Goal: Book appointment/travel/reservation

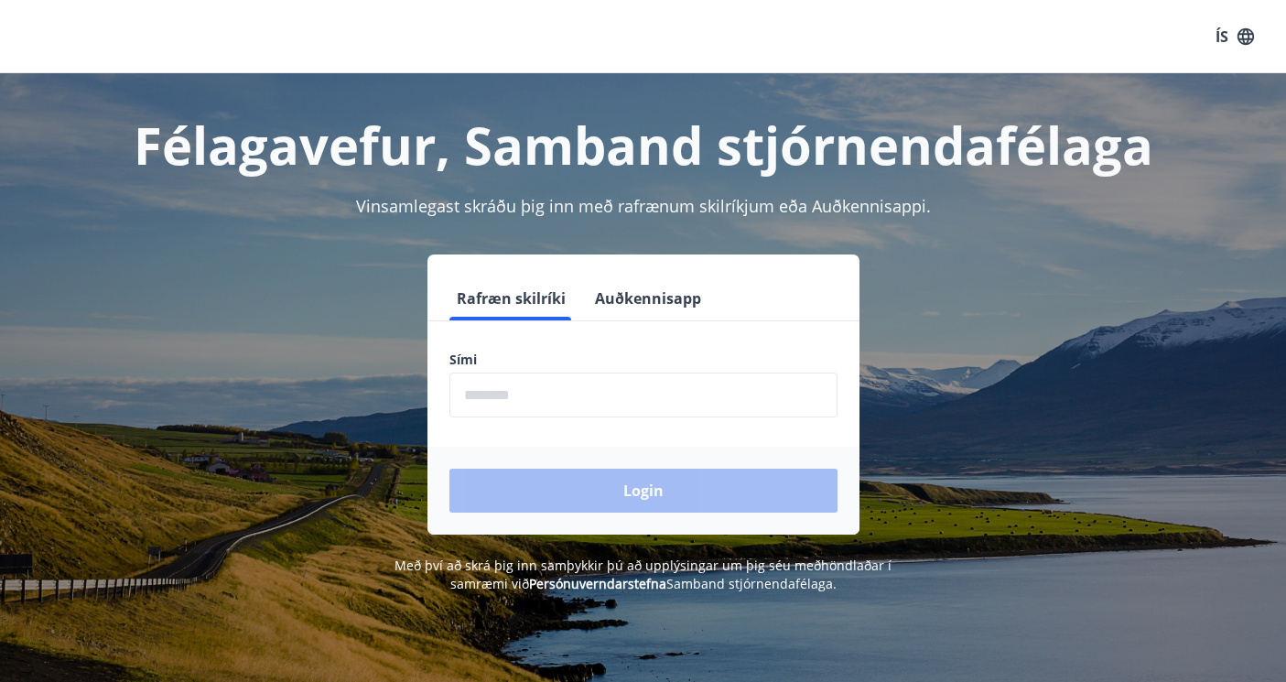
click at [553, 404] on input "phone" at bounding box center [643, 394] width 388 height 45
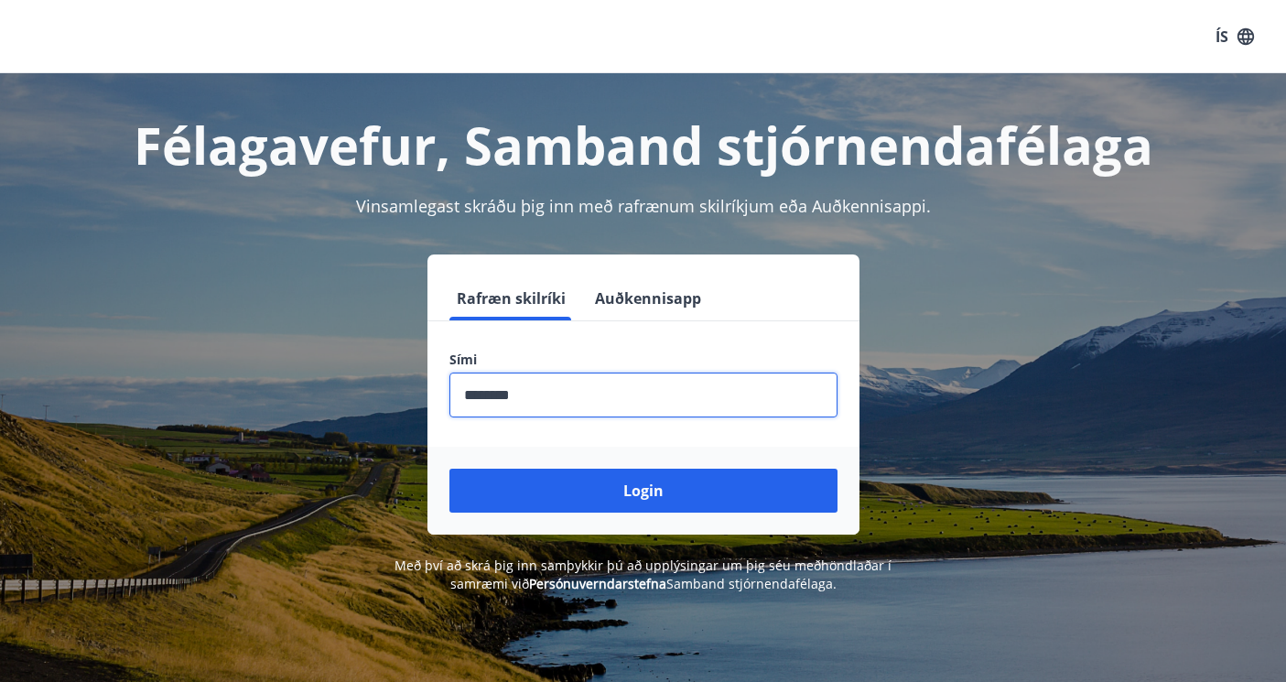
type input "********"
click at [449, 468] on button "Login" at bounding box center [643, 490] width 388 height 44
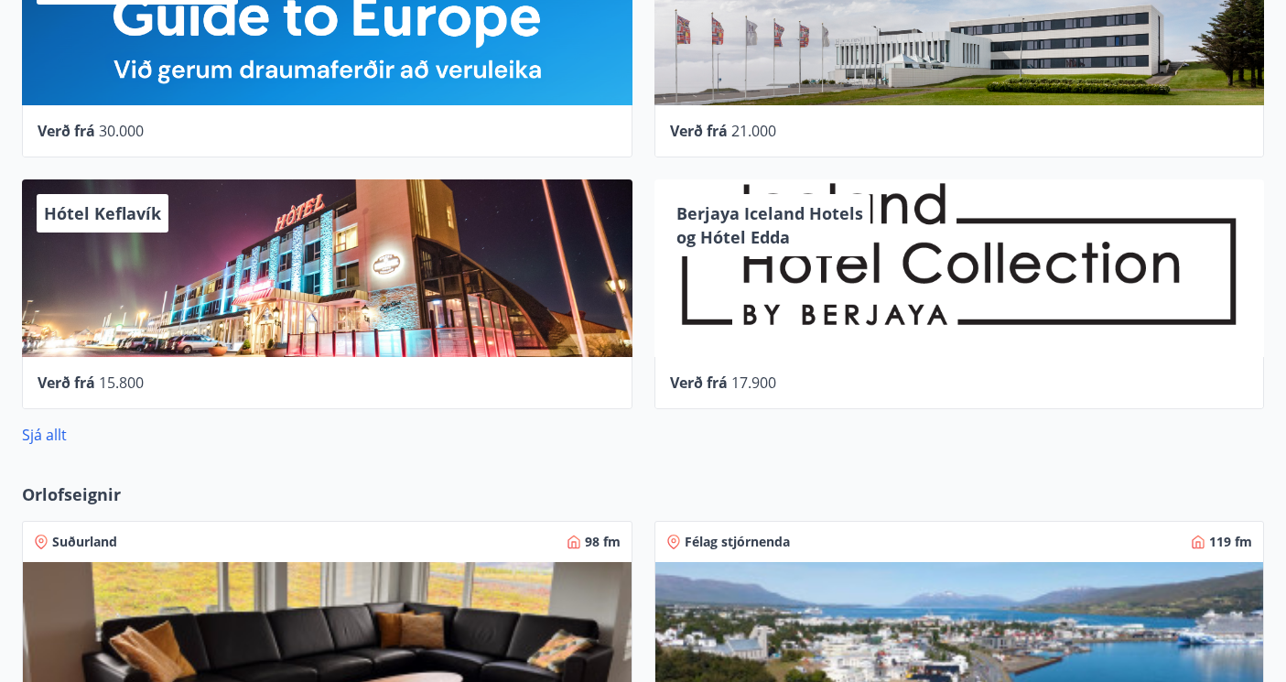
scroll to position [931, 0]
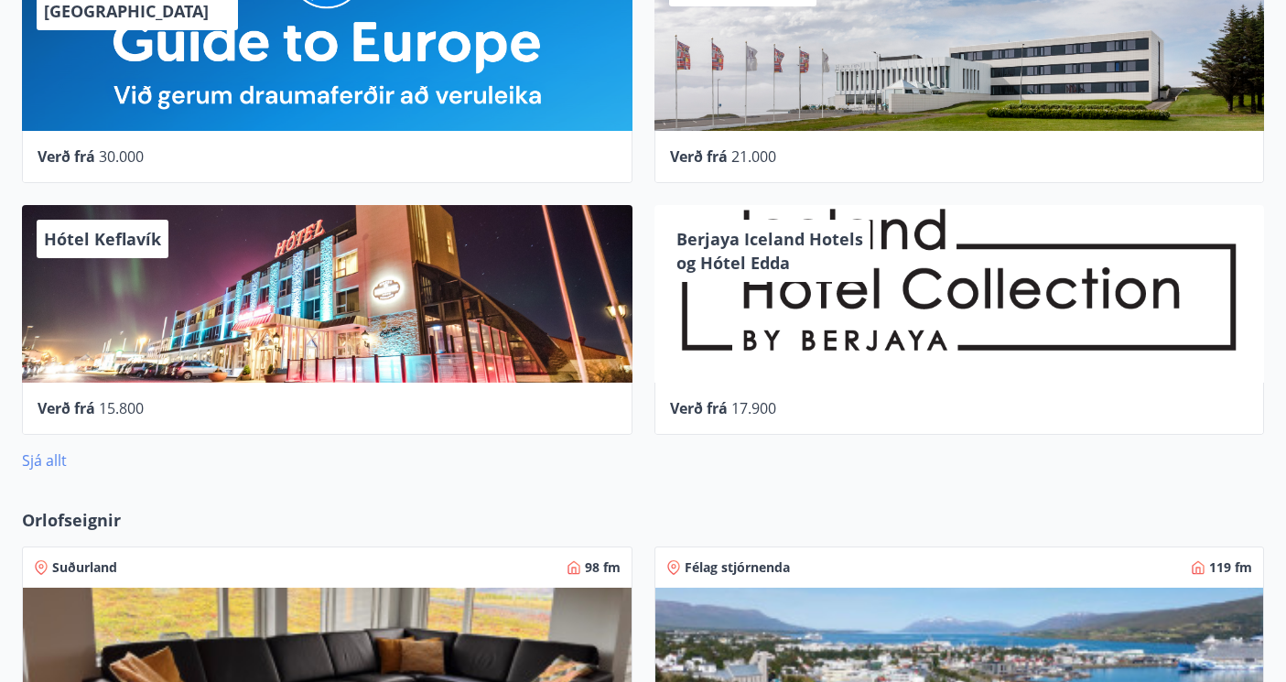
click at [52, 458] on link "Sjá allt" at bounding box center [44, 460] width 45 height 20
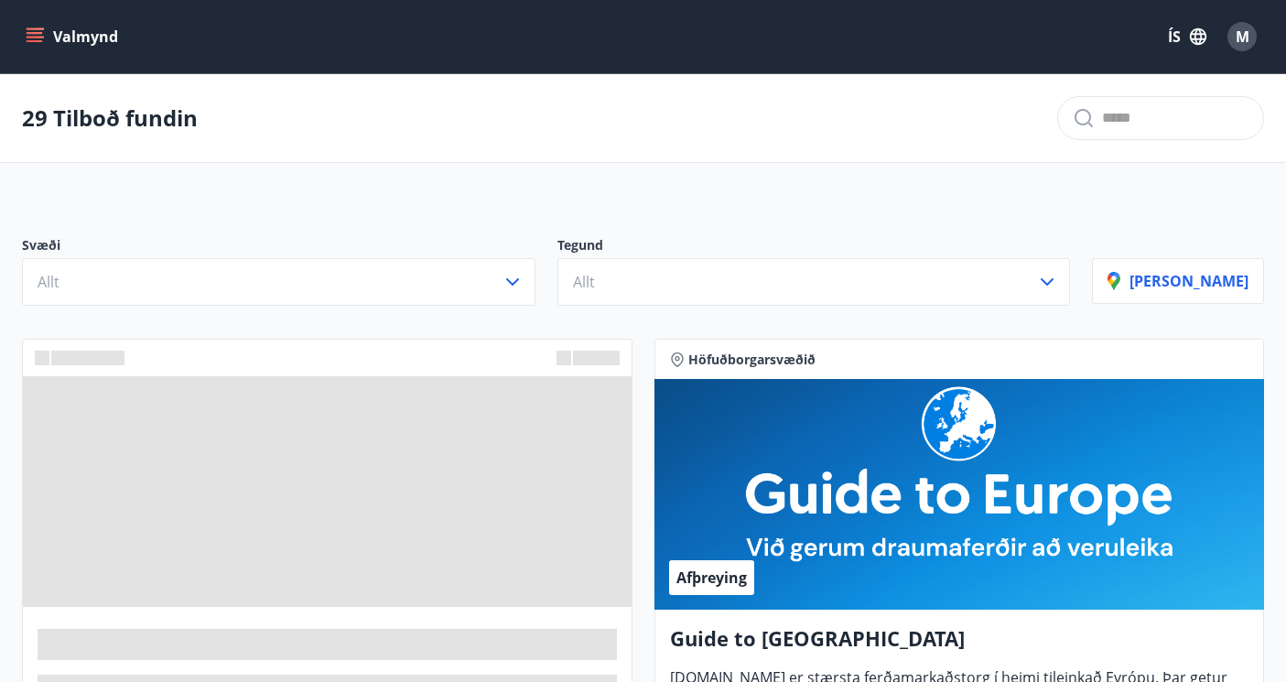
click at [38, 29] on icon "menu" at bounding box center [37, 29] width 20 height 2
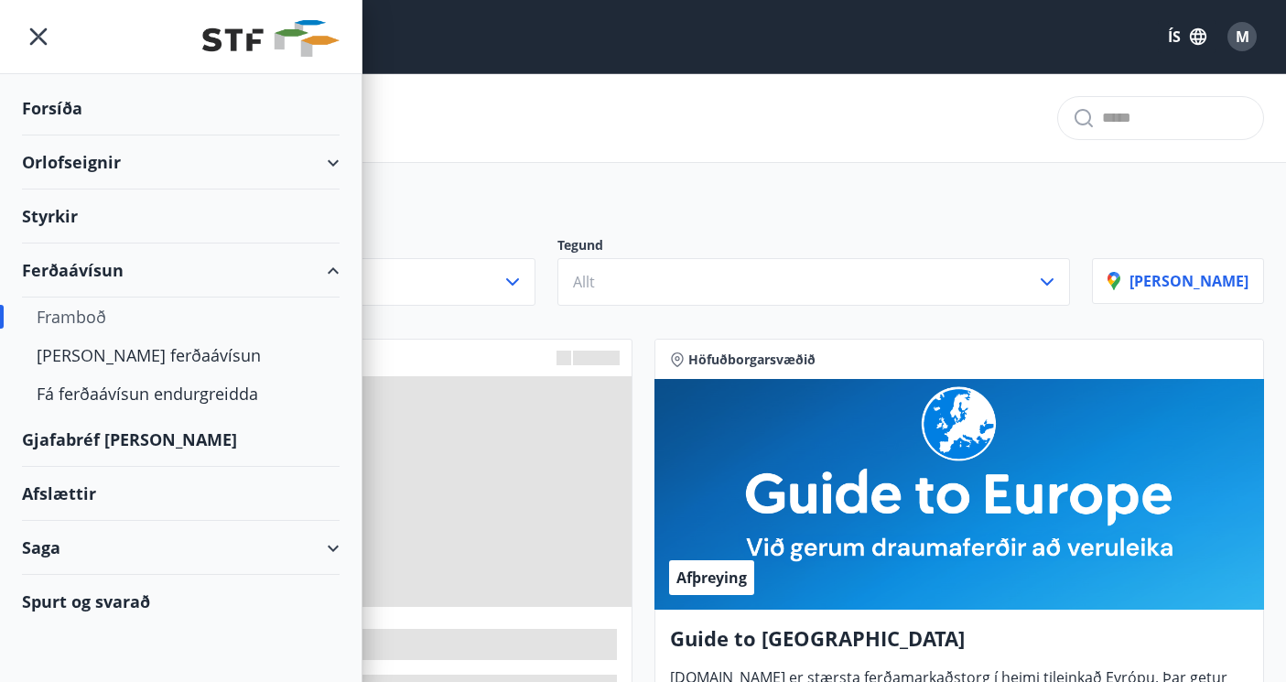
click at [341, 160] on icon at bounding box center [333, 163] width 22 height 22
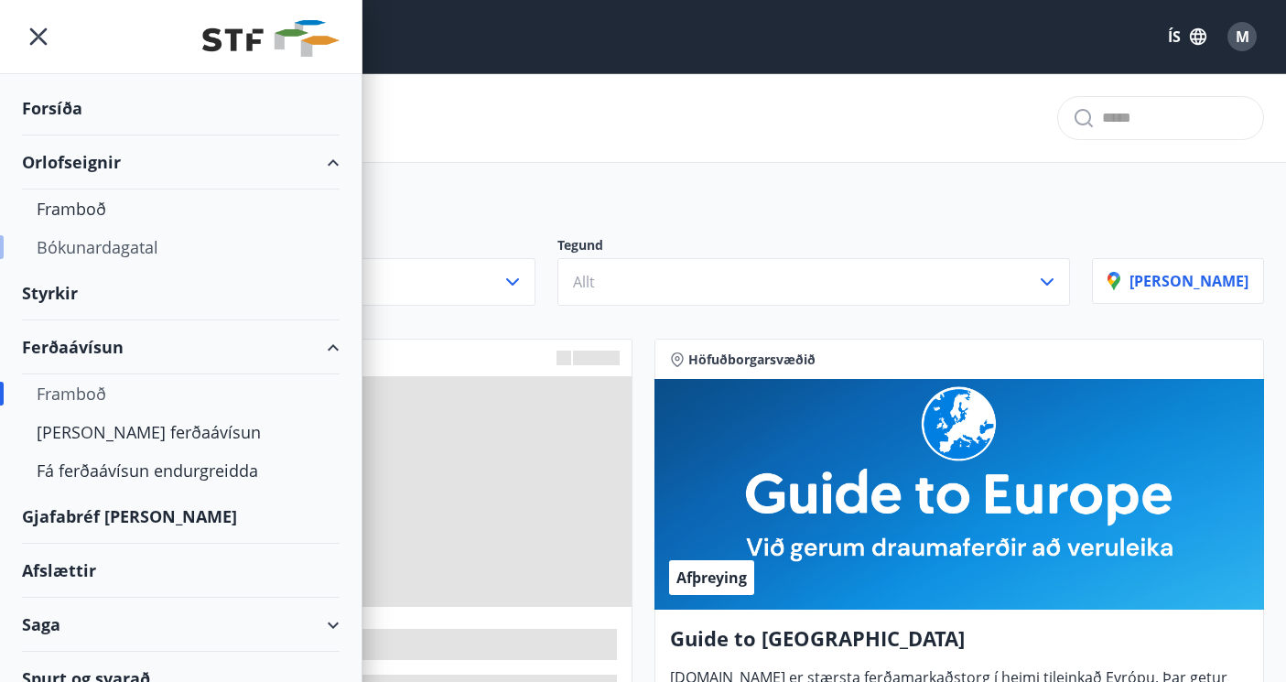
click at [156, 253] on div "Bókunardagatal" at bounding box center [181, 247] width 288 height 38
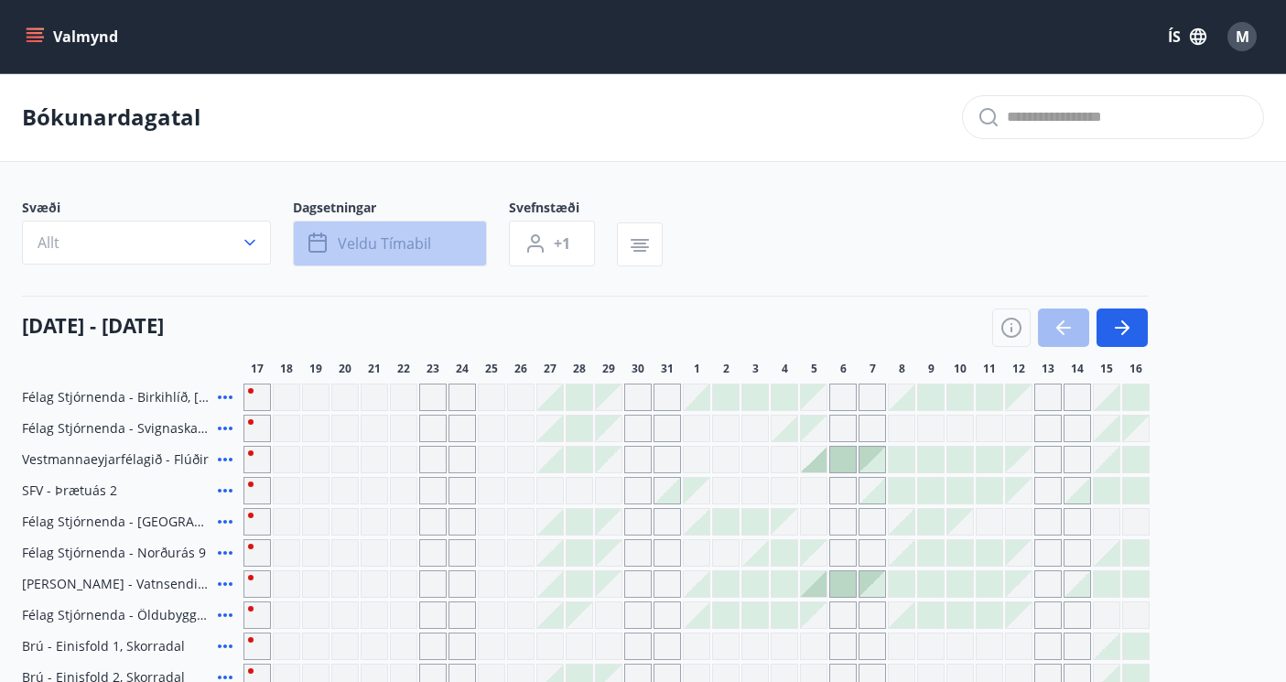
click at [371, 254] on button "Veldu tímabil" at bounding box center [390, 244] width 194 height 46
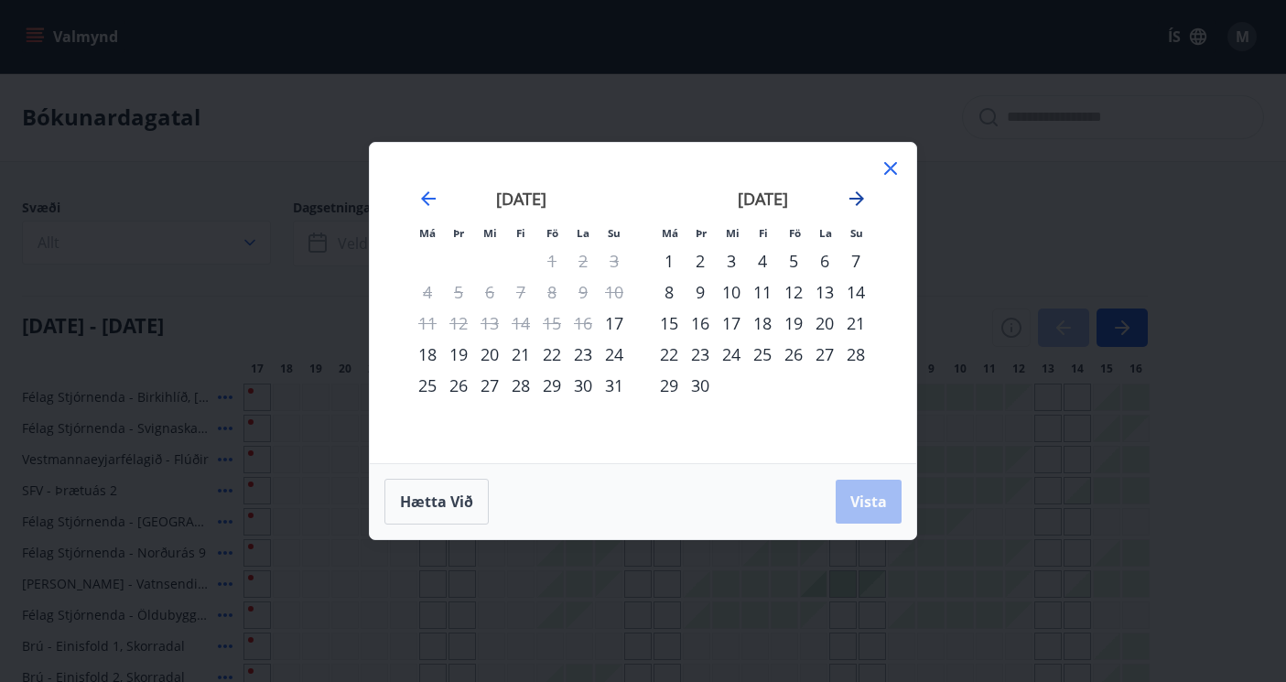
click at [862, 193] on icon "Move forward to switch to the next month." at bounding box center [856, 199] width 22 height 22
click at [800, 322] on div "17" at bounding box center [793, 322] width 31 height 31
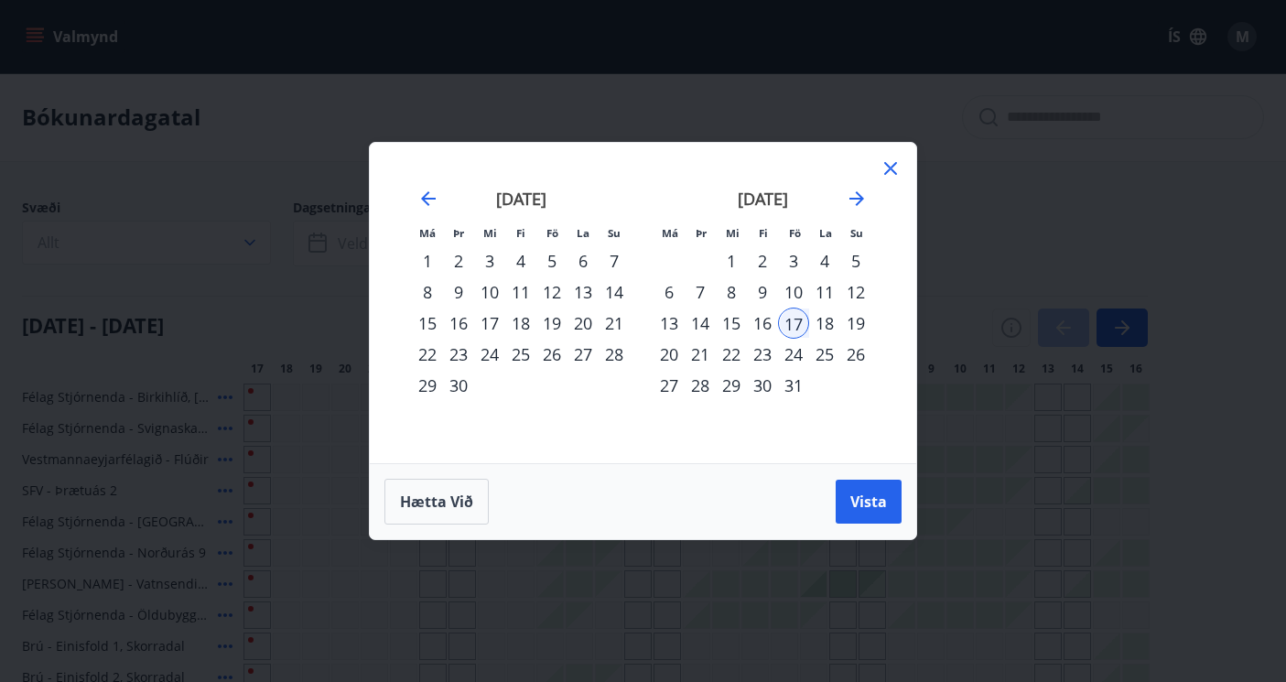
click at [664, 355] on div "20" at bounding box center [668, 354] width 31 height 31
click at [864, 490] on button "Vista" at bounding box center [868, 501] width 66 height 44
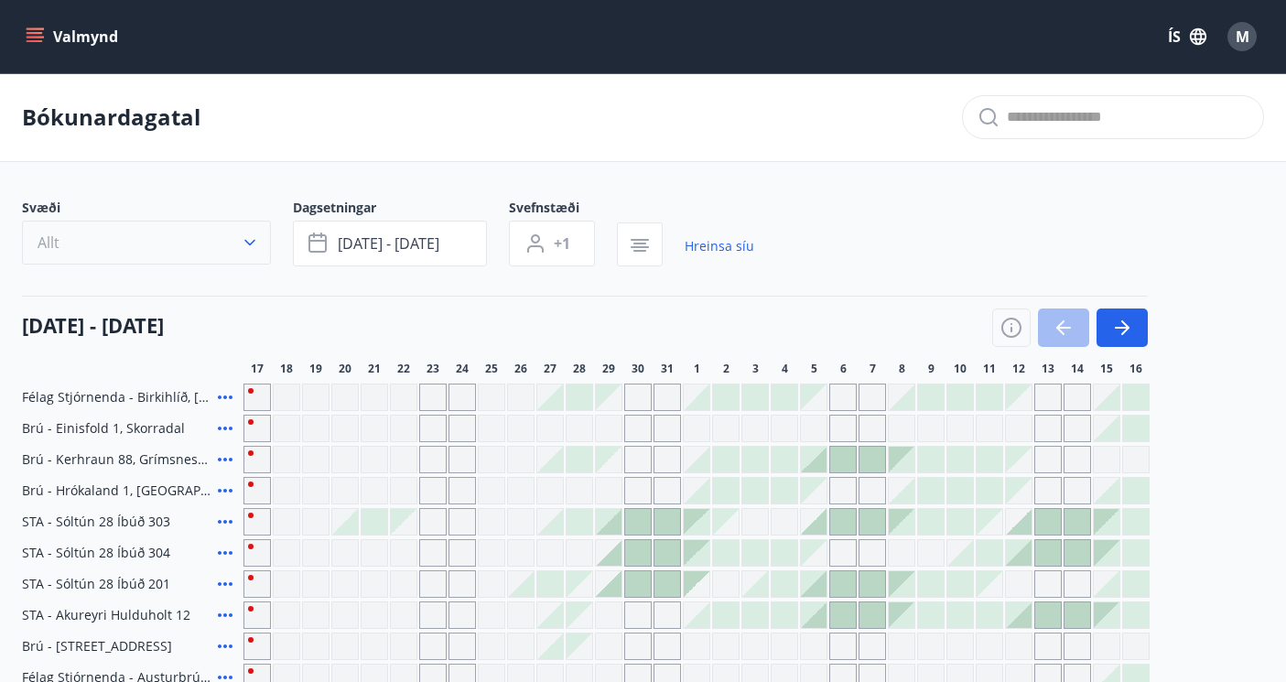
click at [213, 254] on button "Allt" at bounding box center [146, 243] width 249 height 44
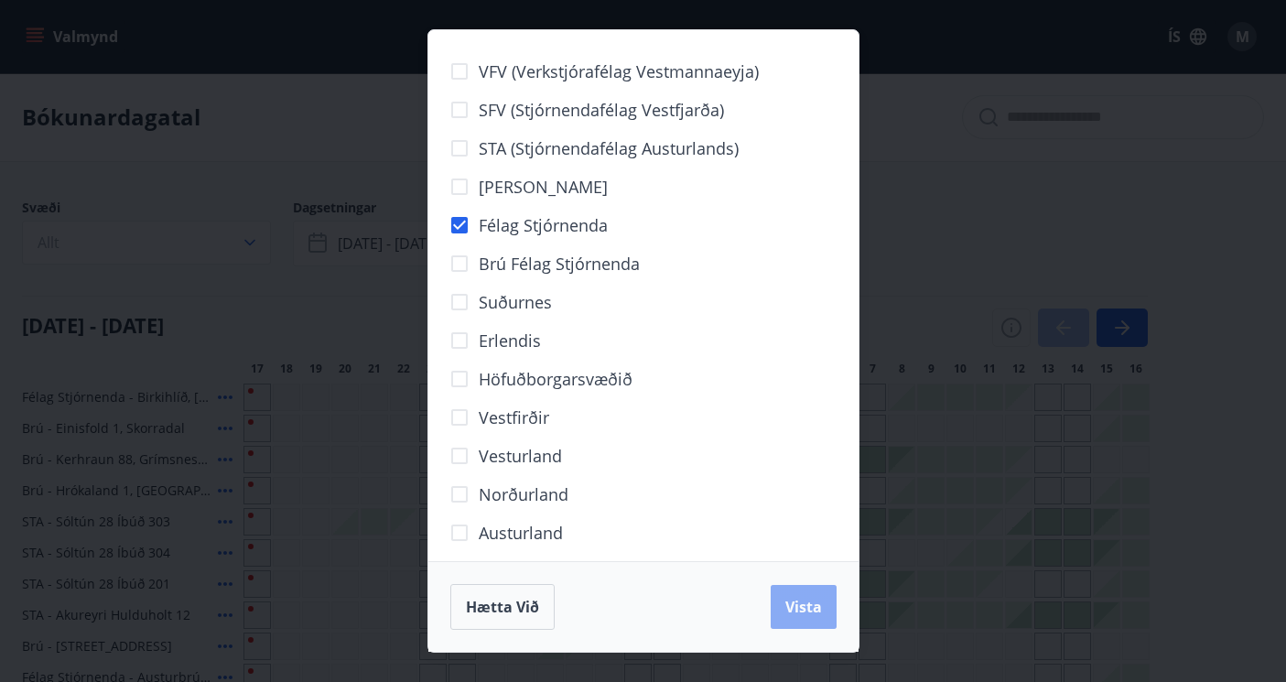
click at [795, 615] on span "Vista" at bounding box center [803, 607] width 37 height 20
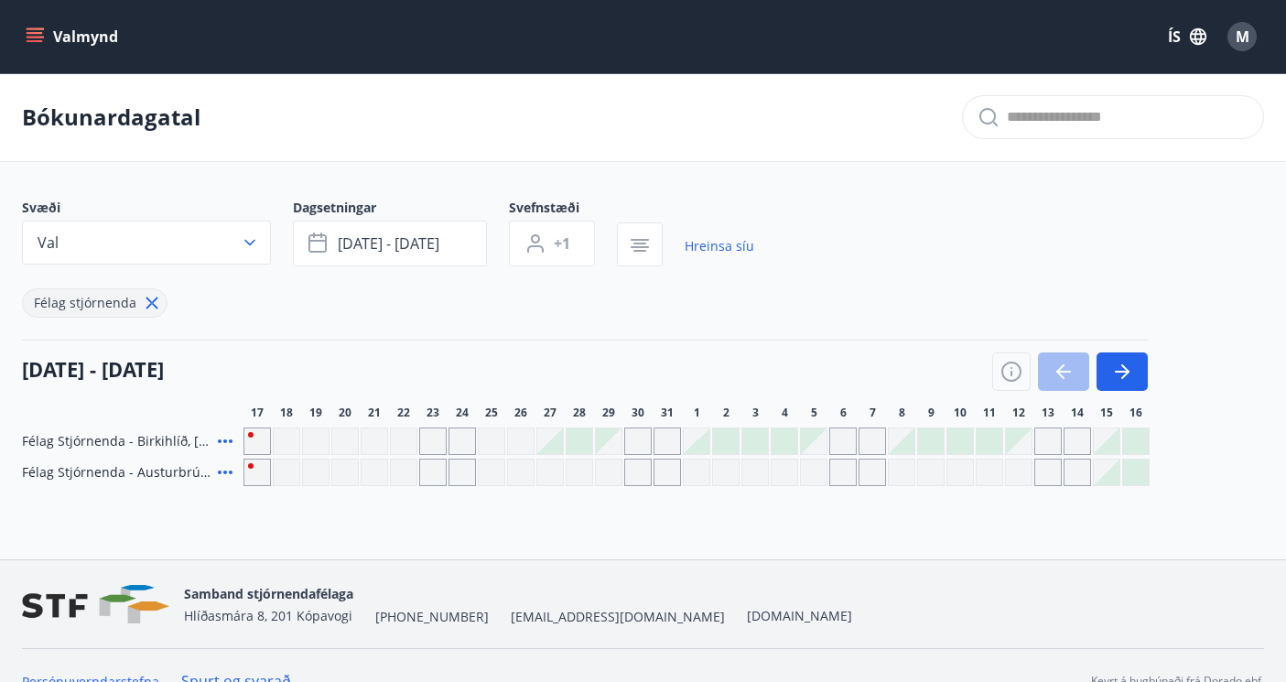
click at [156, 310] on icon at bounding box center [152, 303] width 20 height 20
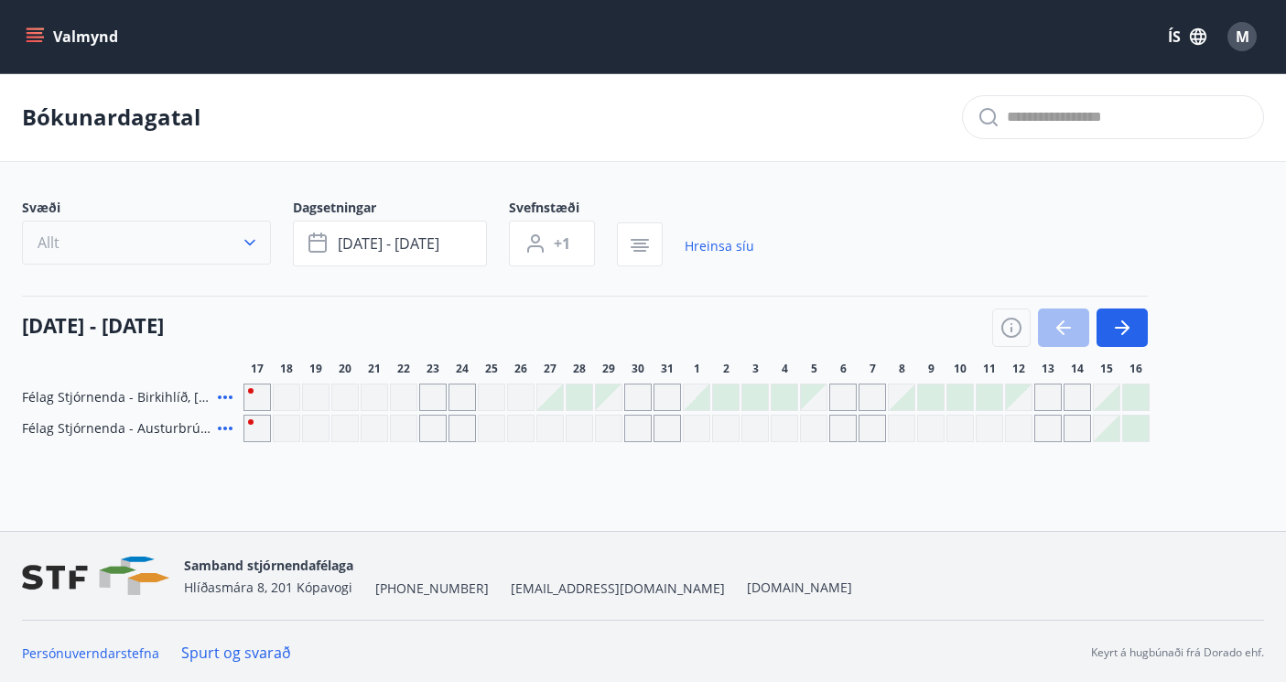
click at [257, 237] on icon "button" at bounding box center [250, 242] width 18 height 18
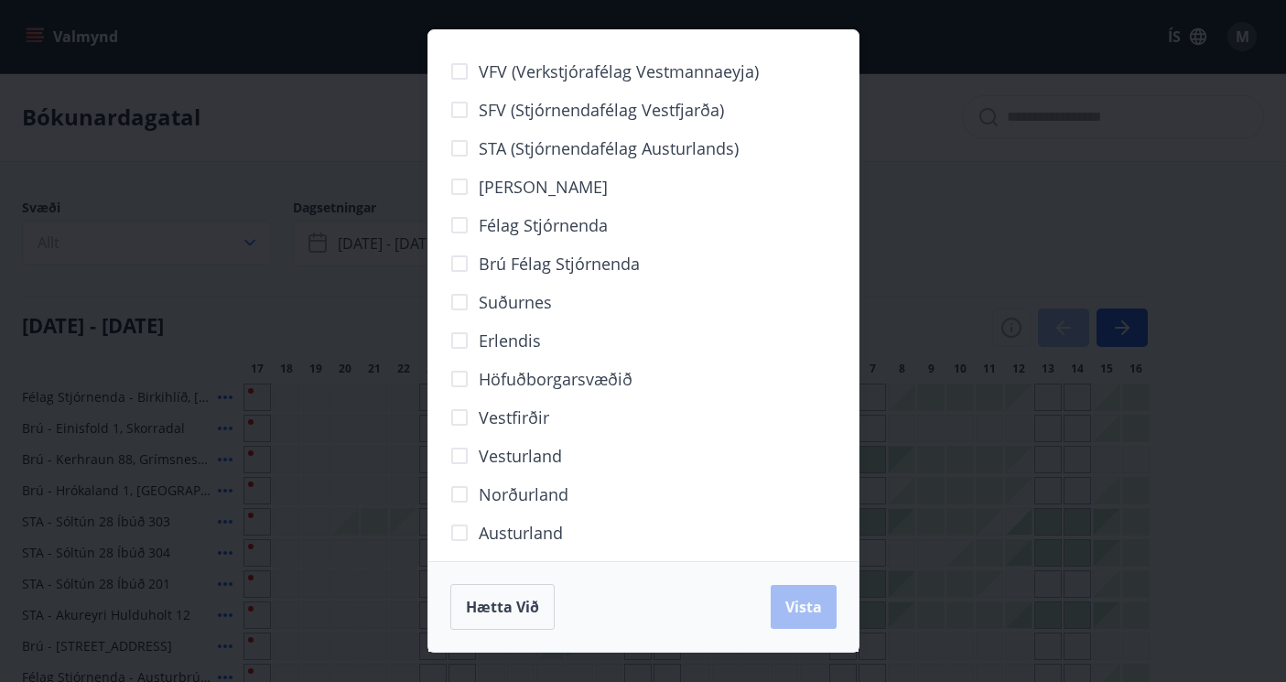
click at [307, 97] on div "VFV (Verkstjórafélag Vestmannaeyja) SFV (Stjórnendafélag Vestfjarða) STA (Stjór…" at bounding box center [643, 341] width 1286 height 682
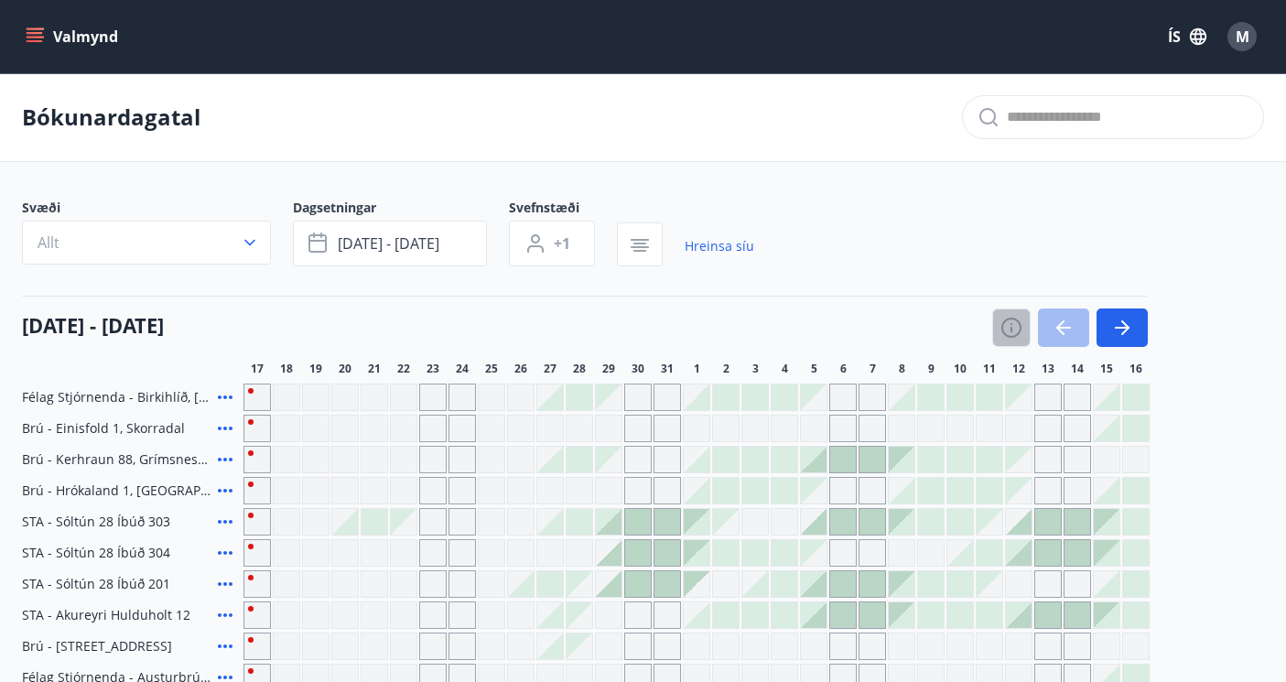
click at [1000, 339] on button "button" at bounding box center [1011, 327] width 38 height 38
click at [1017, 327] on icon "button" at bounding box center [1011, 328] width 22 height 22
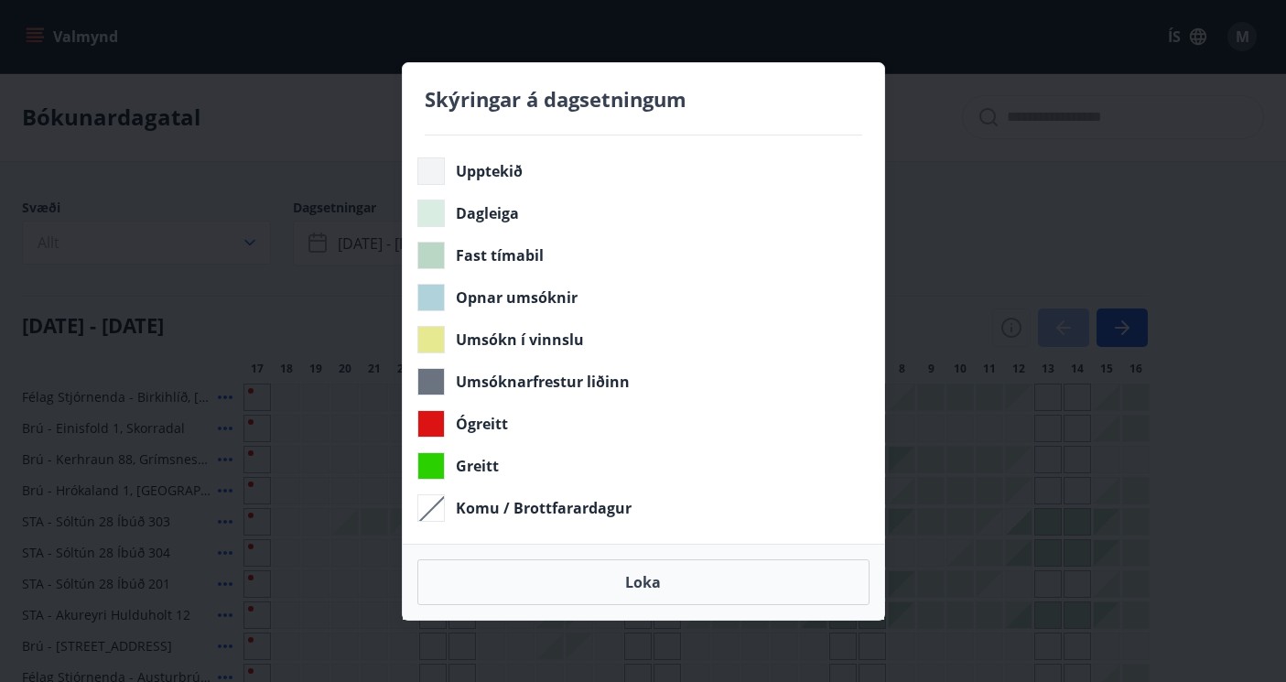
click at [946, 191] on div "Skýringar á dagsetningum Upptekið Dagleiga Fast tímabil Opnar umsóknir Umsókn í…" at bounding box center [643, 341] width 1286 height 682
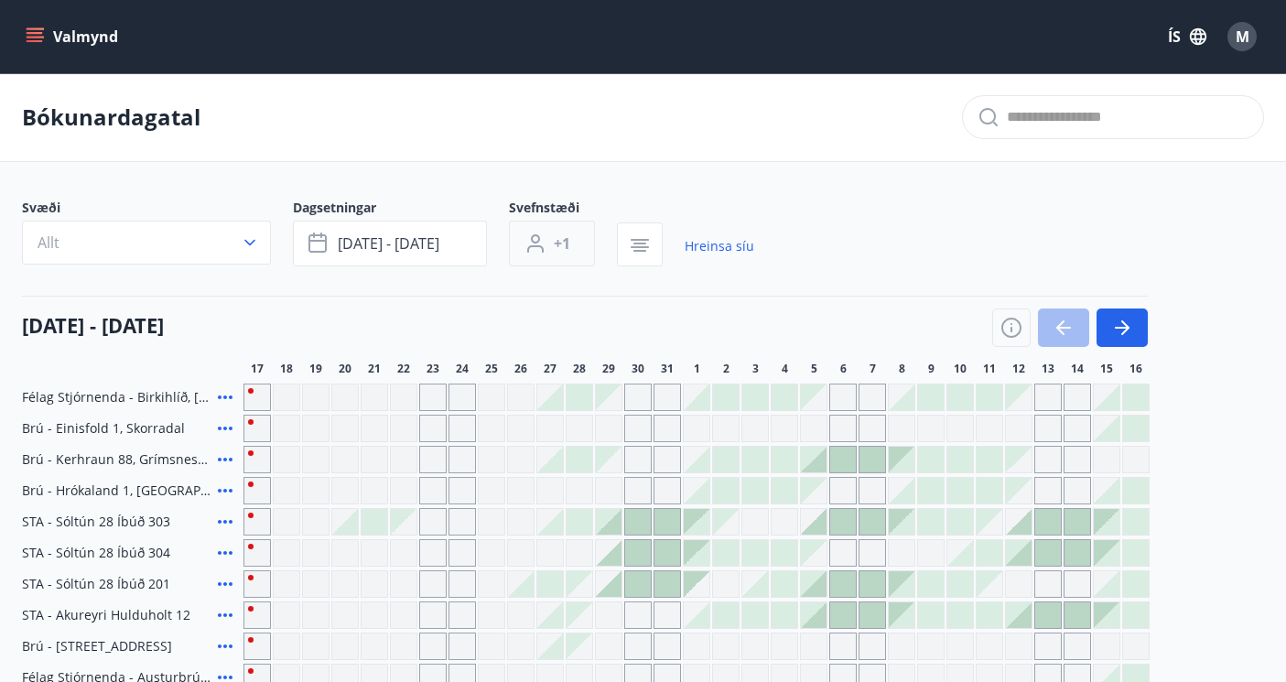
click at [545, 258] on button "+1" at bounding box center [552, 244] width 86 height 46
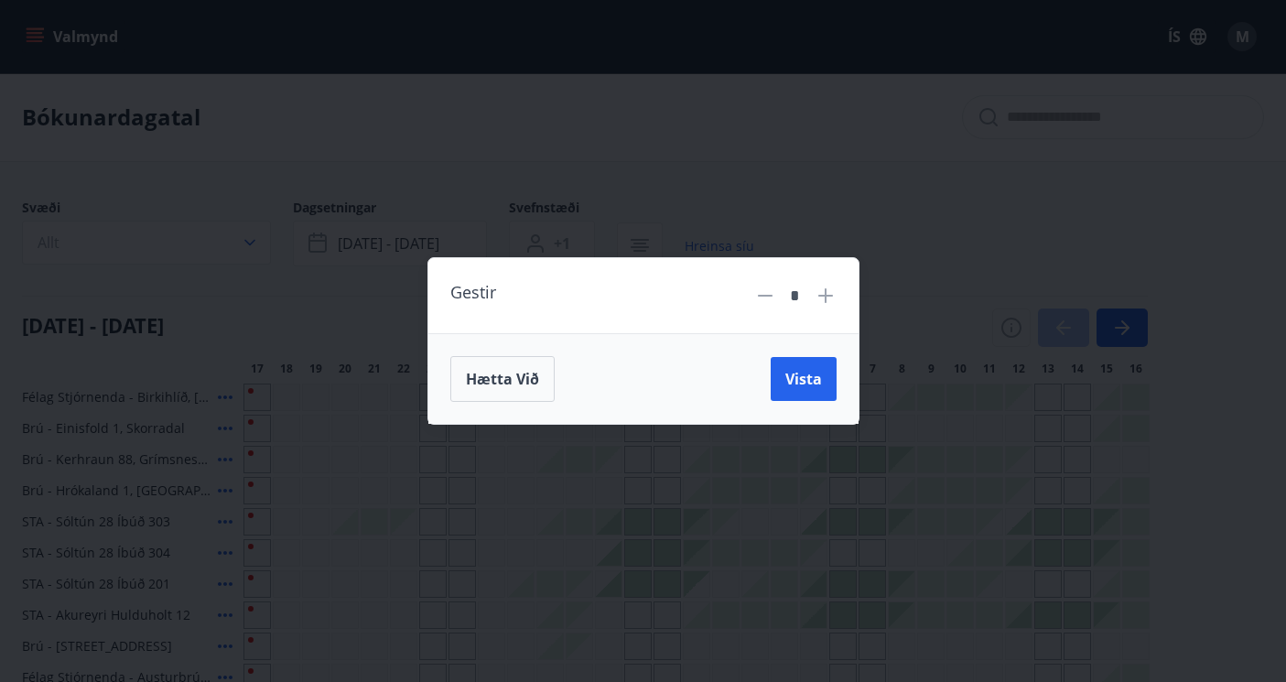
click at [827, 285] on icon at bounding box center [825, 296] width 22 height 22
click at [806, 398] on button "Vista" at bounding box center [803, 379] width 66 height 44
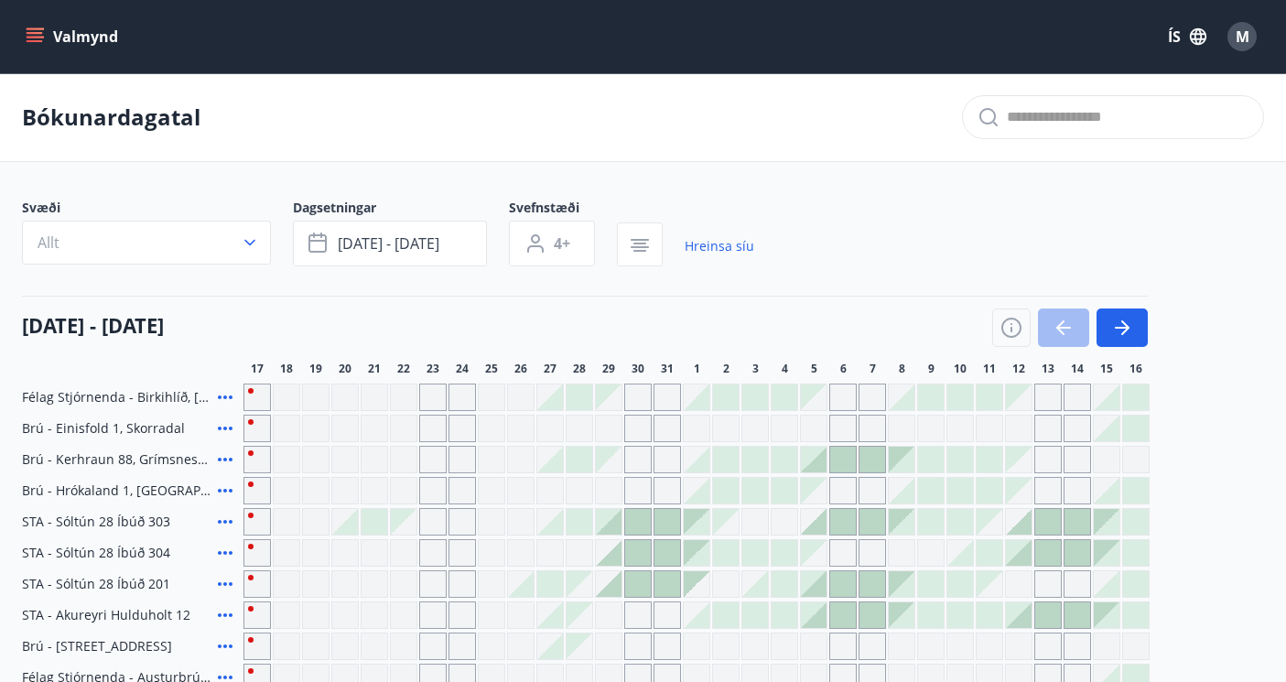
click at [1060, 333] on div at bounding box center [1070, 327] width 156 height 38
click at [1066, 337] on div at bounding box center [1070, 327] width 156 height 38
click at [369, 250] on span "okt 17 - okt 20" at bounding box center [389, 243] width 102 height 20
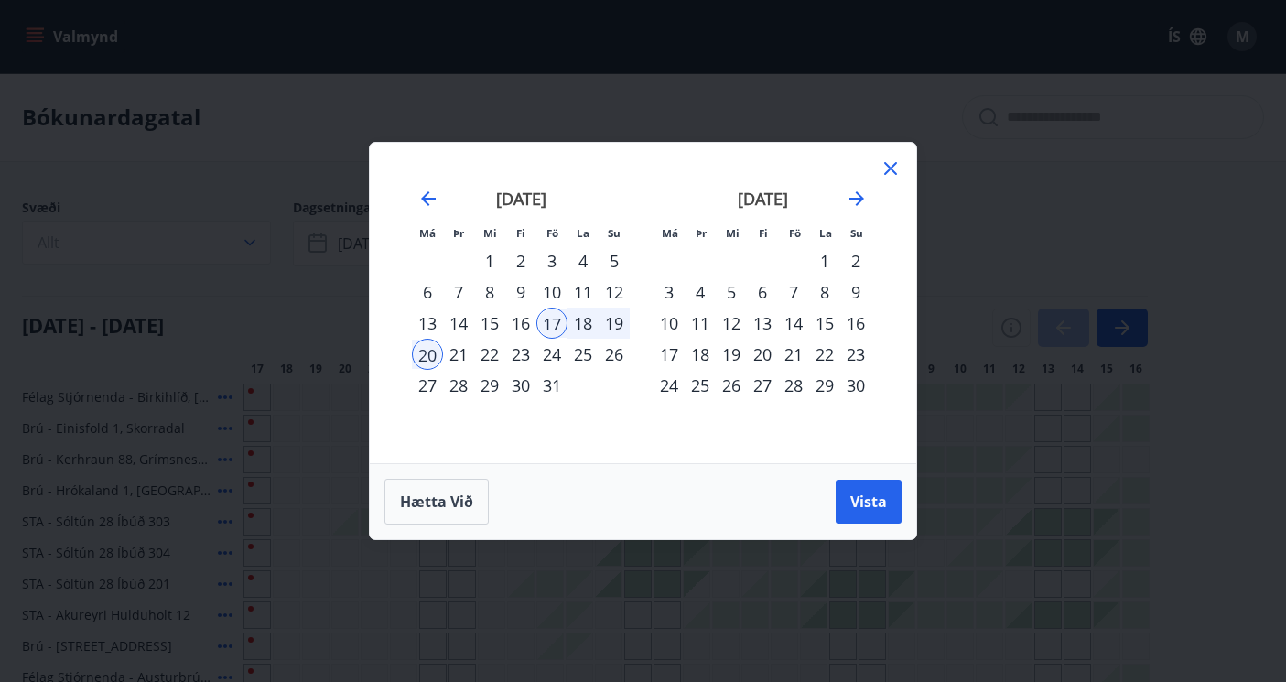
click at [435, 323] on div "13" at bounding box center [427, 322] width 31 height 31
click at [877, 503] on span "Vista" at bounding box center [868, 501] width 37 height 20
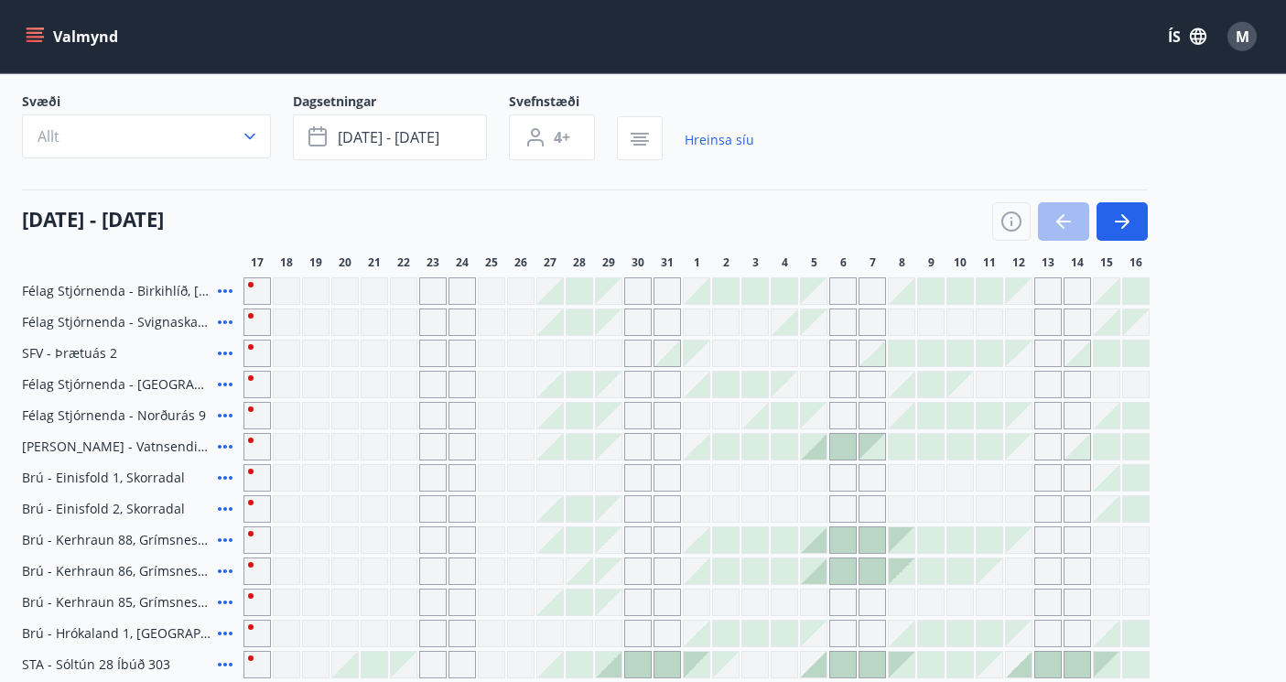
scroll to position [104, 0]
click at [1126, 224] on icon "button" at bounding box center [1125, 223] width 8 height 15
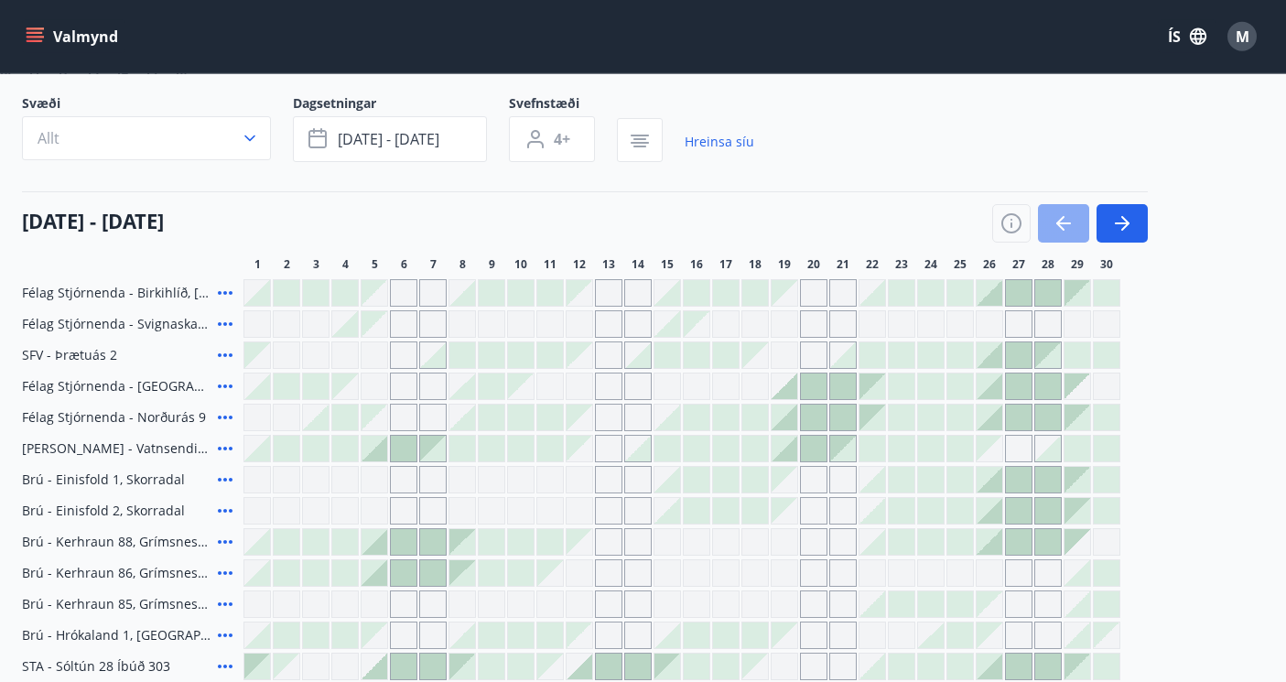
click at [1053, 226] on icon "button" at bounding box center [1063, 223] width 22 height 22
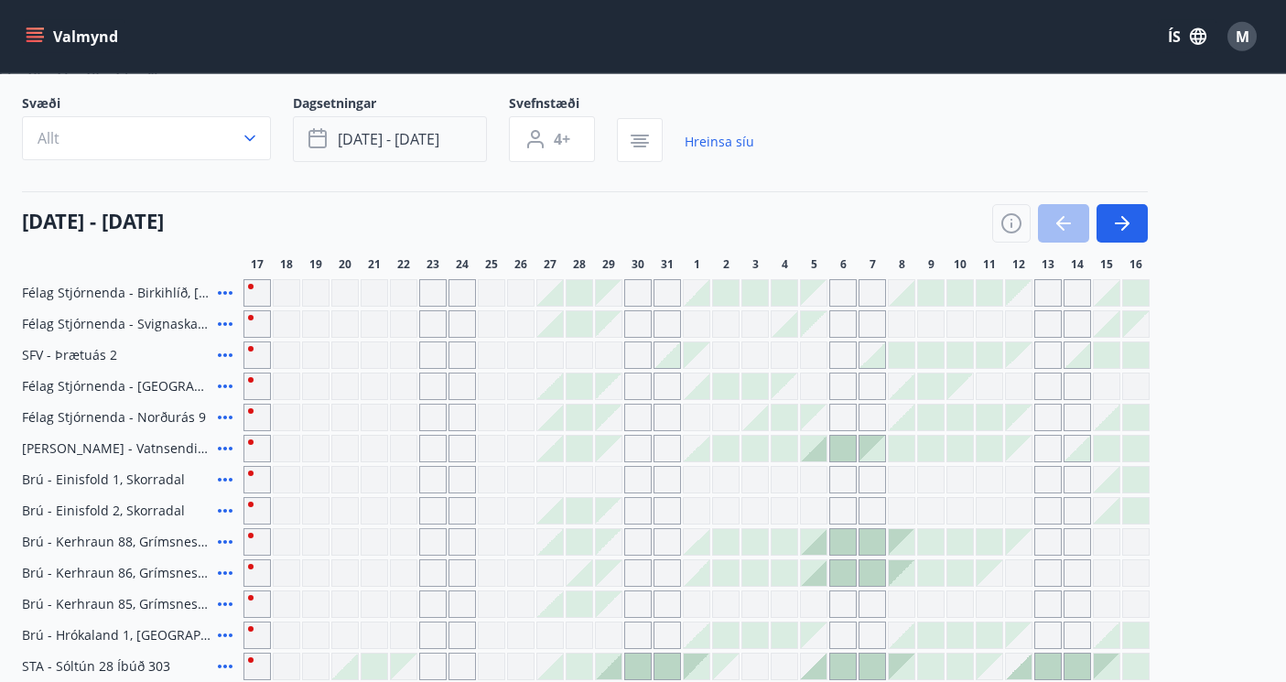
click at [393, 142] on span "okt 13 - okt 20" at bounding box center [389, 139] width 102 height 20
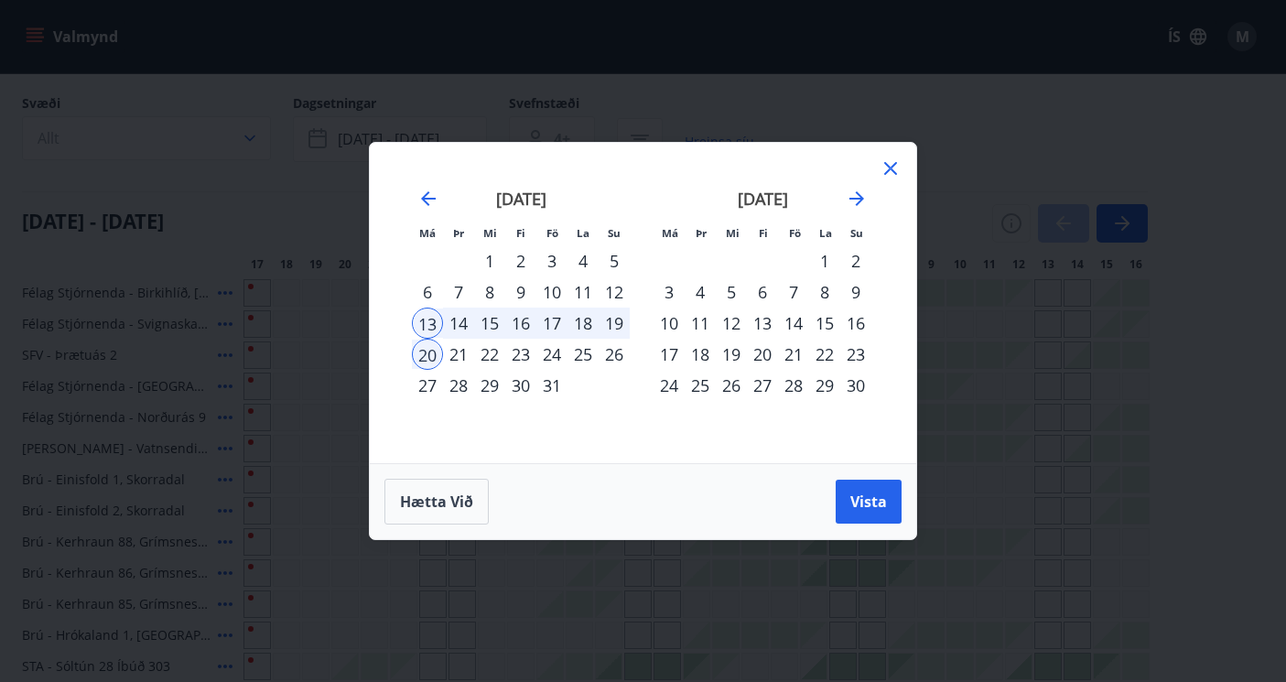
click at [427, 327] on div "13" at bounding box center [427, 322] width 31 height 31
click at [429, 367] on div "20" at bounding box center [427, 354] width 31 height 31
click at [874, 503] on span "Vista" at bounding box center [868, 501] width 37 height 20
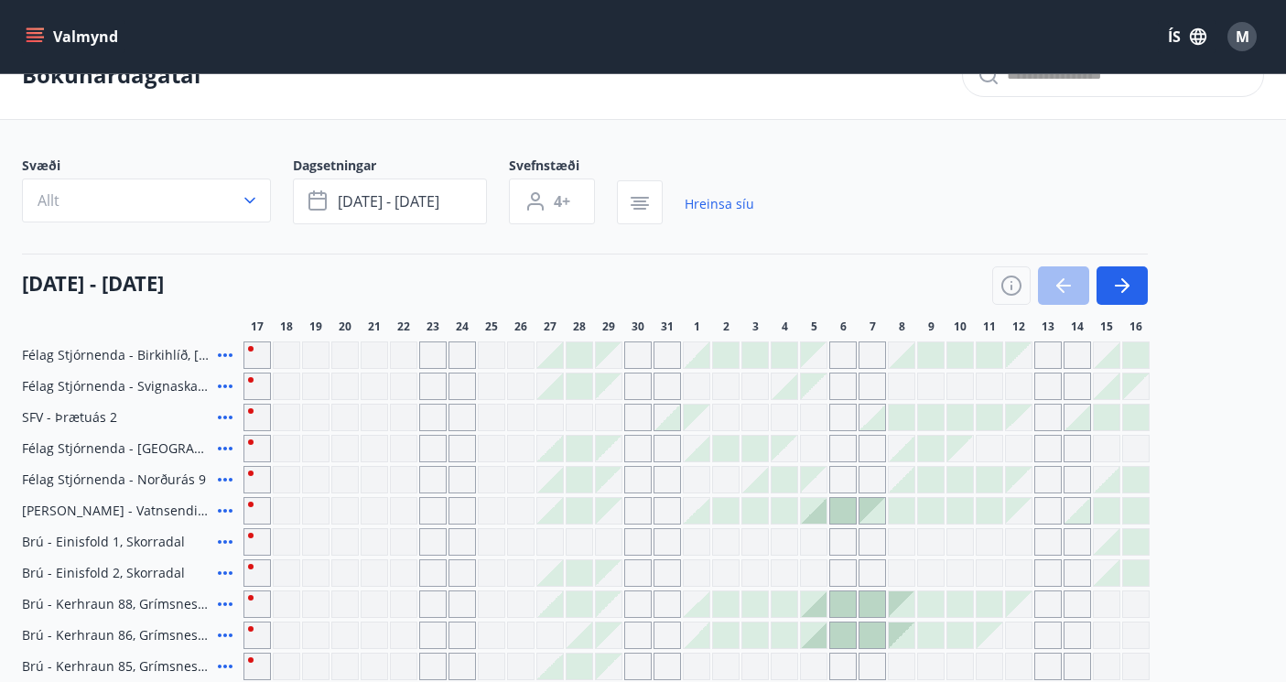
scroll to position [39, 0]
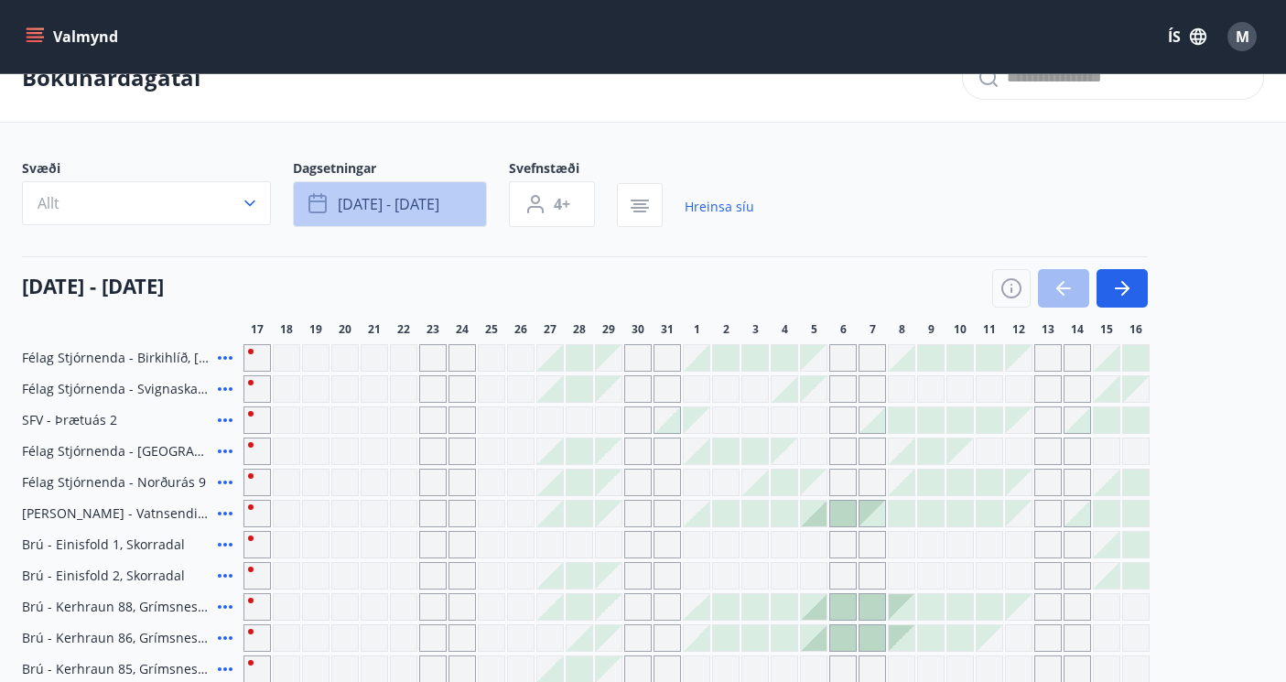
click at [411, 213] on span "okt 13 - okt 20" at bounding box center [389, 204] width 102 height 20
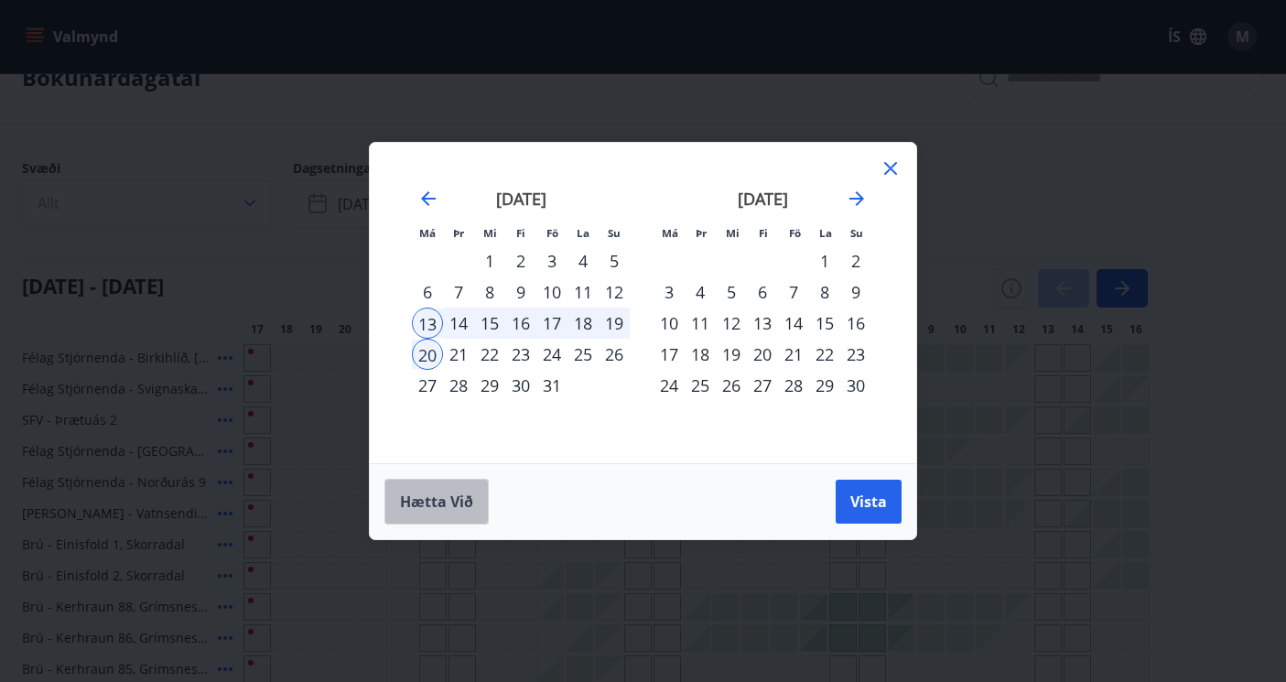
click at [447, 513] on button "Hætta við" at bounding box center [436, 502] width 104 height 46
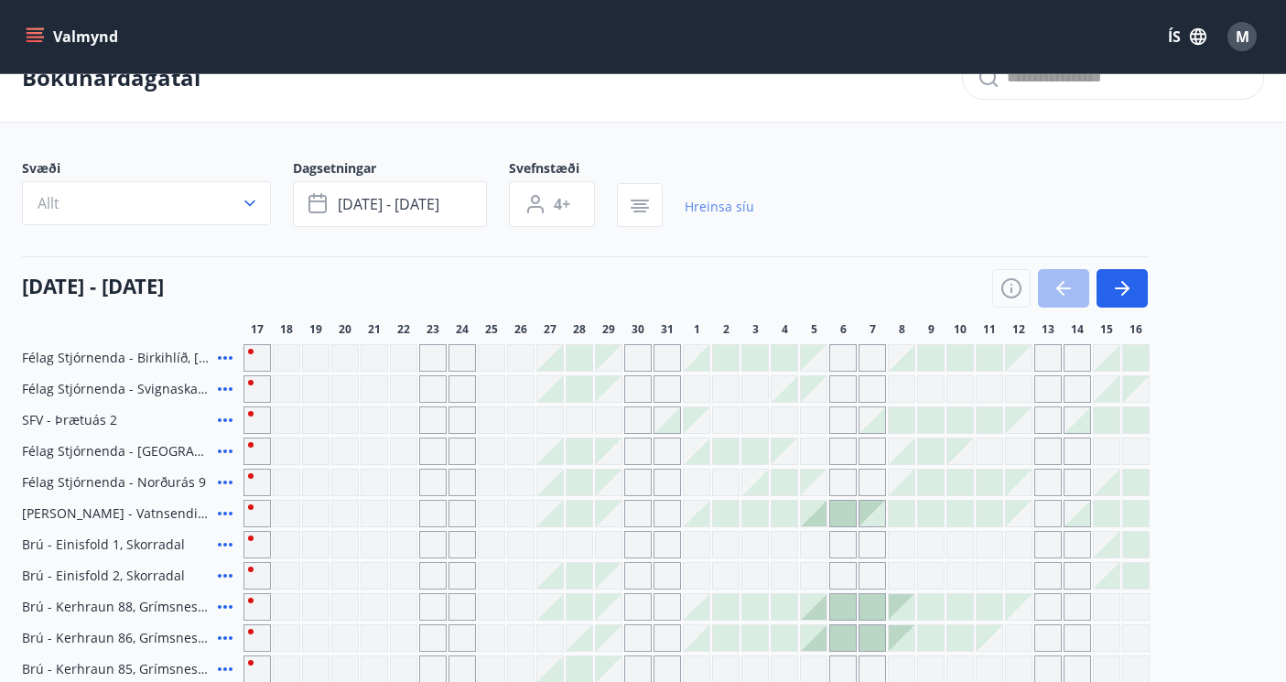
click at [735, 210] on link "Hreinsa síu" at bounding box center [719, 207] width 70 height 40
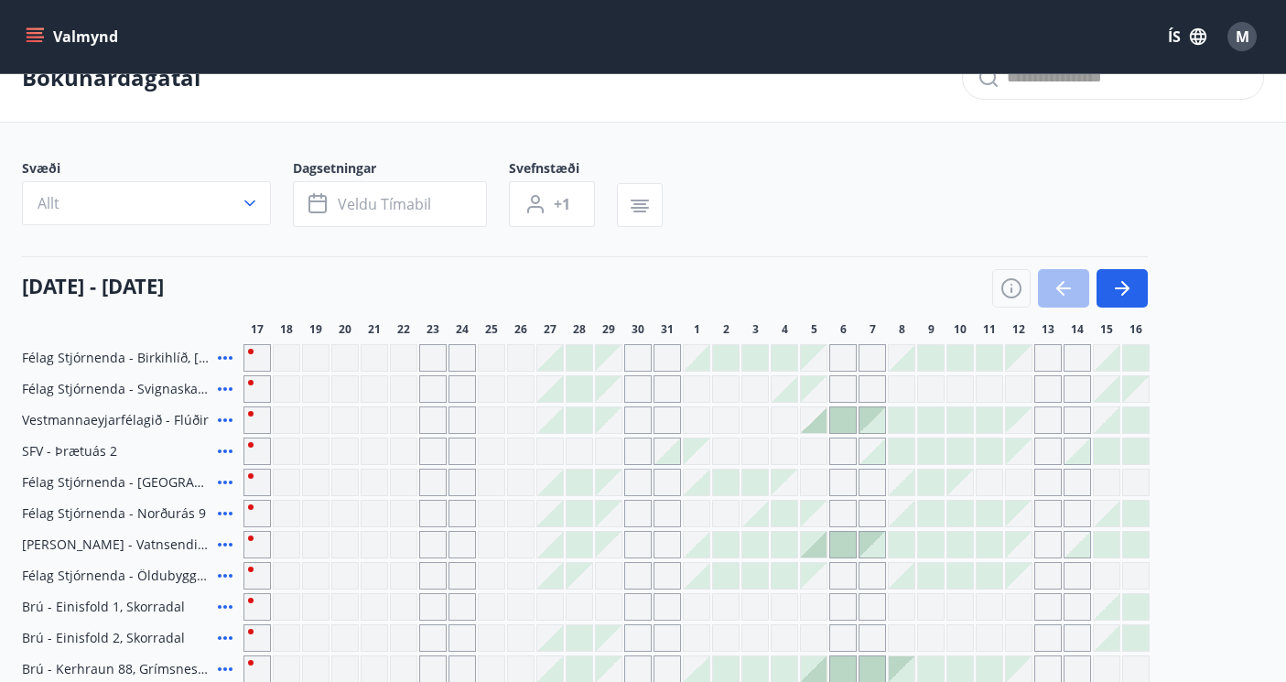
type input "*"
click at [1127, 295] on icon "button" at bounding box center [1122, 288] width 22 height 22
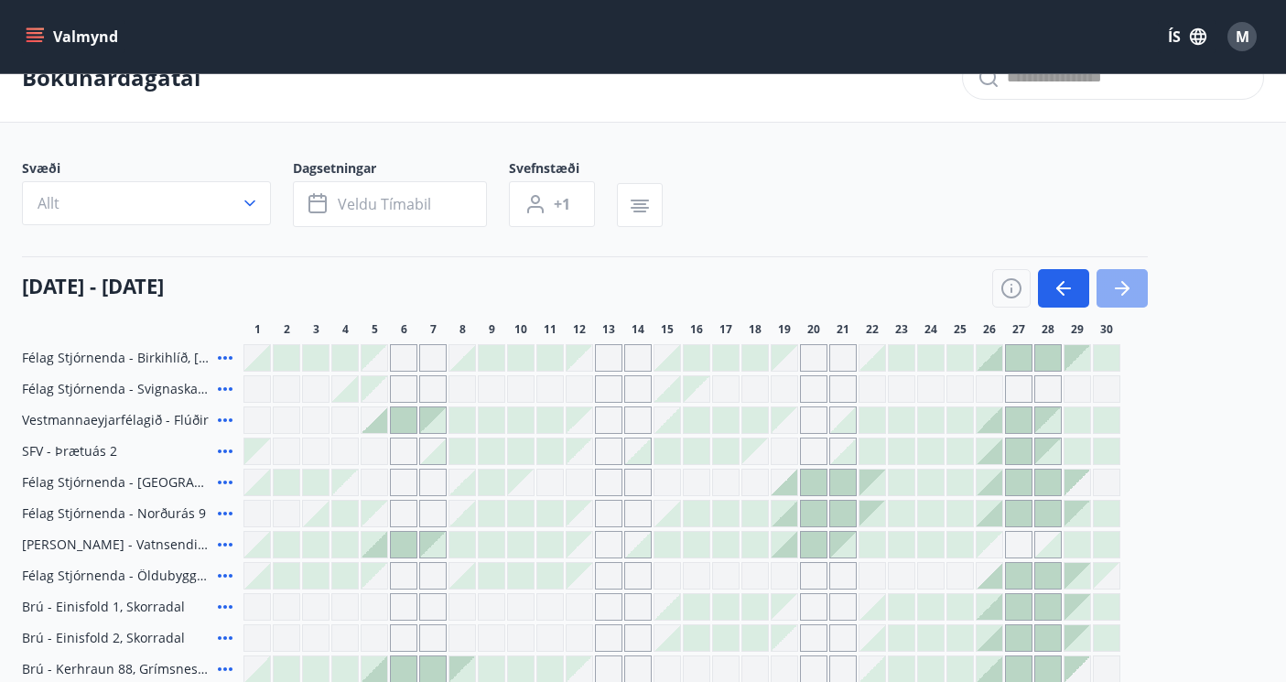
click at [1127, 295] on icon "button" at bounding box center [1122, 288] width 22 height 22
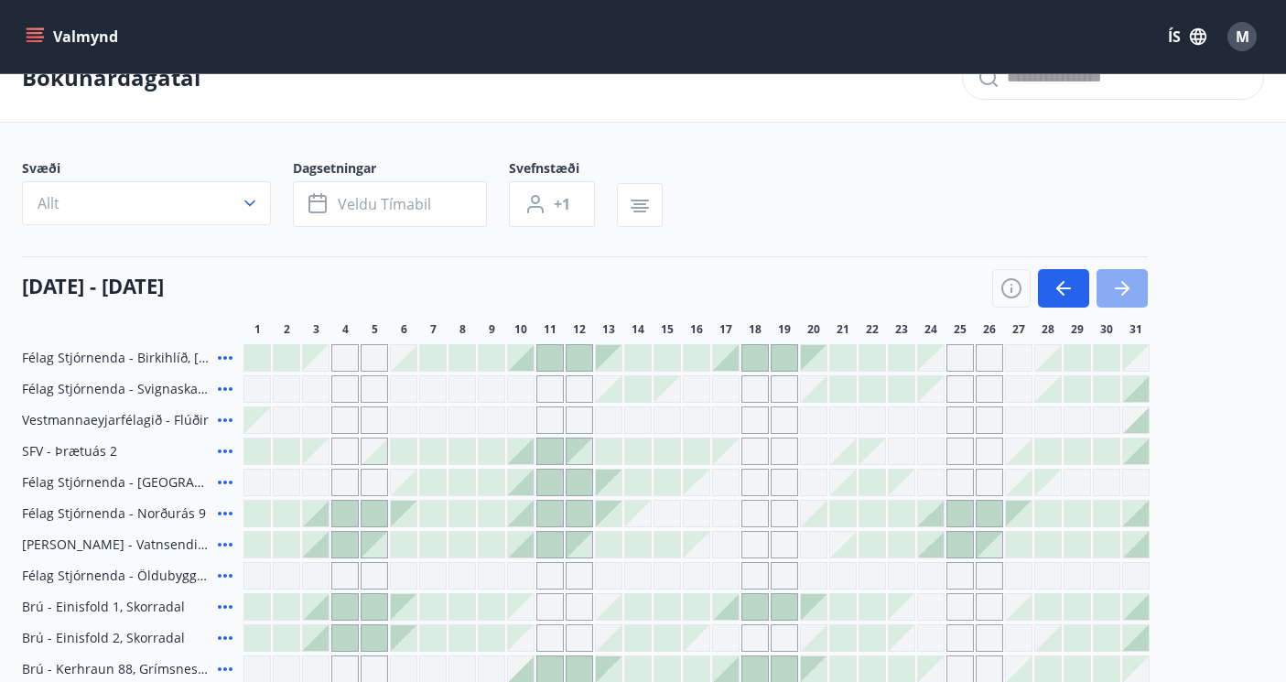
click at [1127, 295] on icon "button" at bounding box center [1122, 288] width 22 height 22
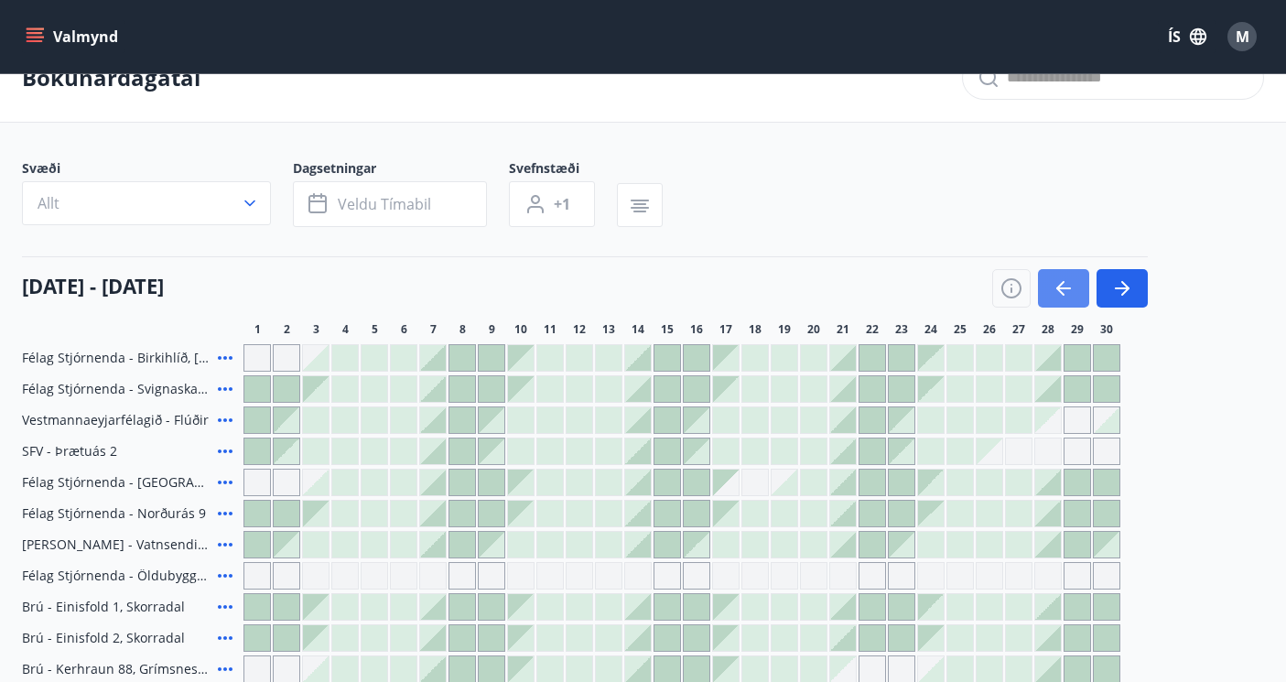
click at [1060, 294] on icon "button" at bounding box center [1063, 288] width 22 height 22
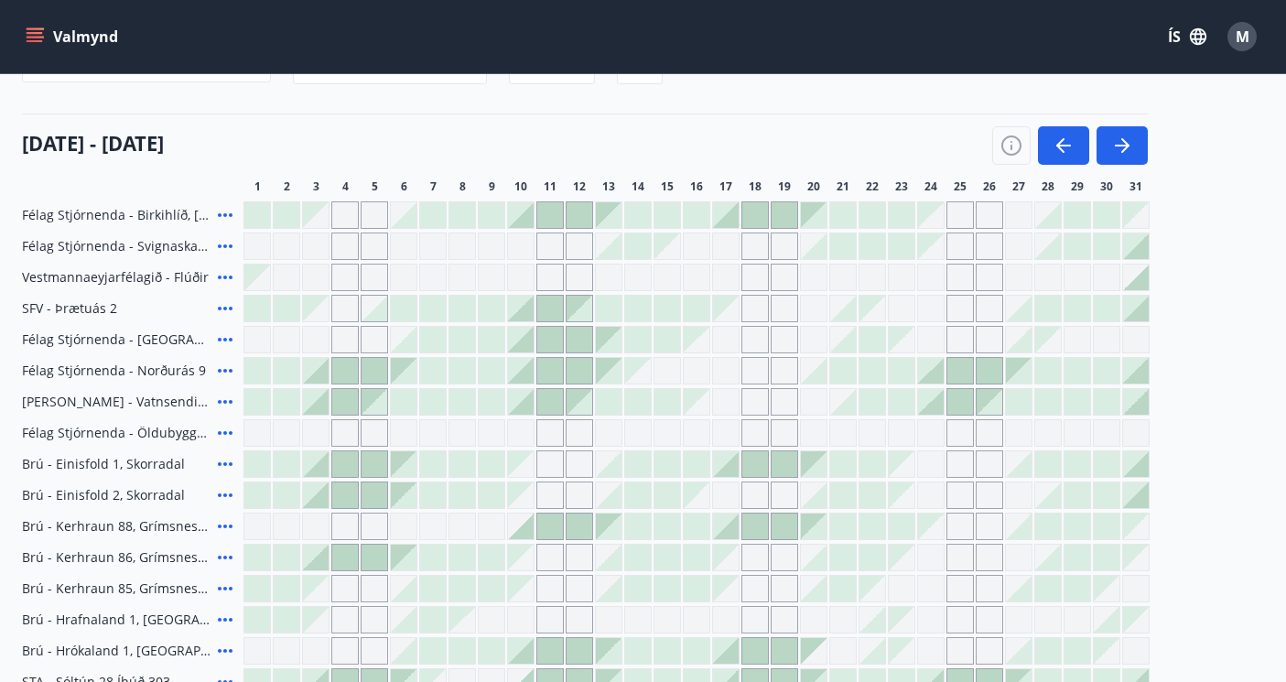
scroll to position [187, 0]
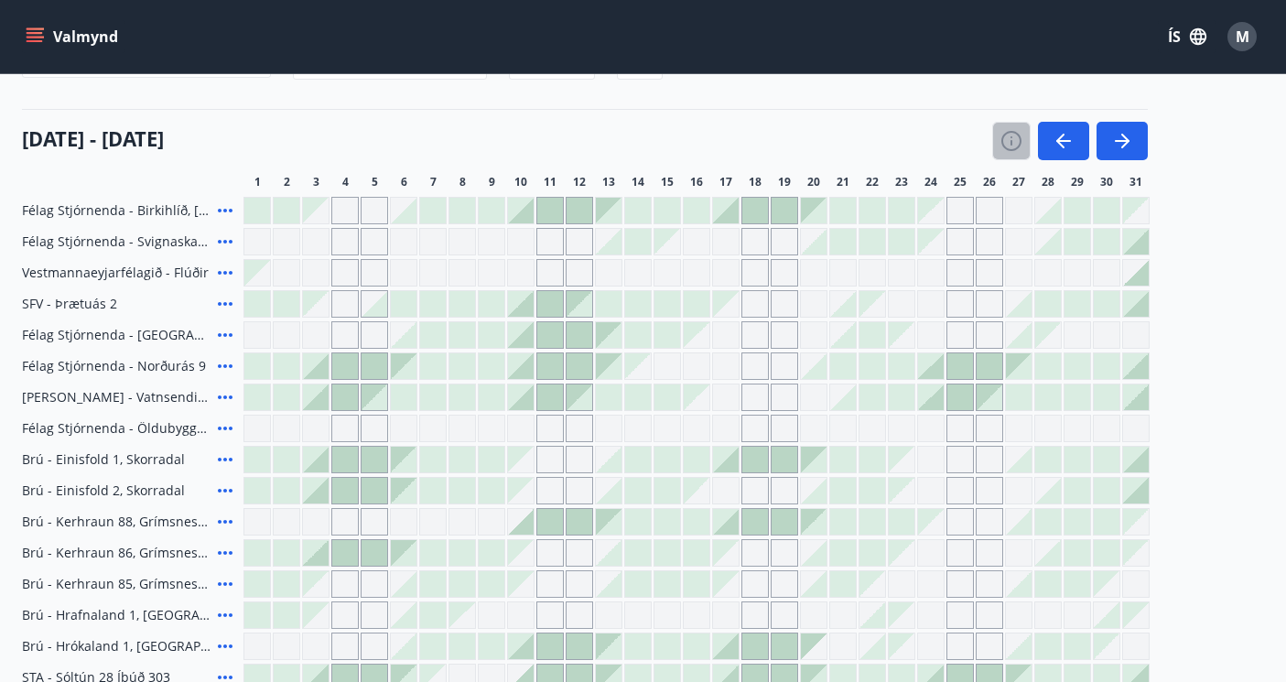
click at [1002, 139] on icon "button" at bounding box center [1011, 141] width 20 height 20
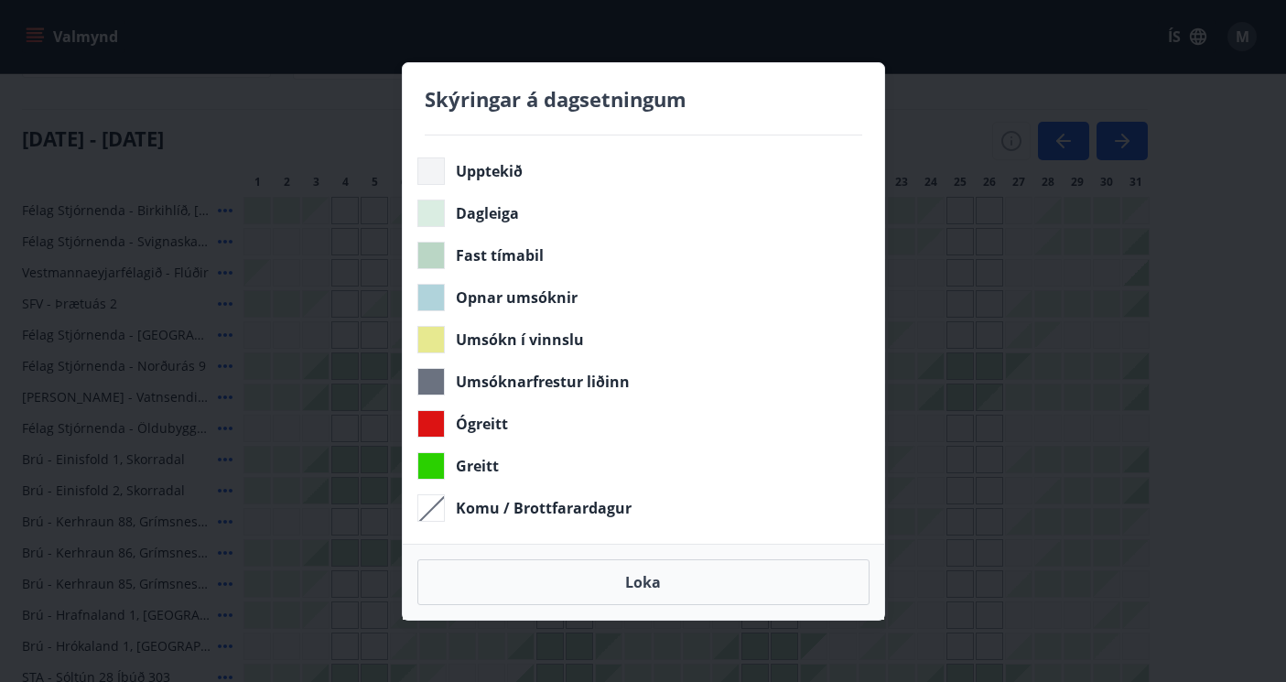
click at [951, 120] on div "Skýringar á dagsetningum Upptekið Dagleiga Fast tímabil Opnar umsóknir Umsókn í…" at bounding box center [643, 341] width 1286 height 682
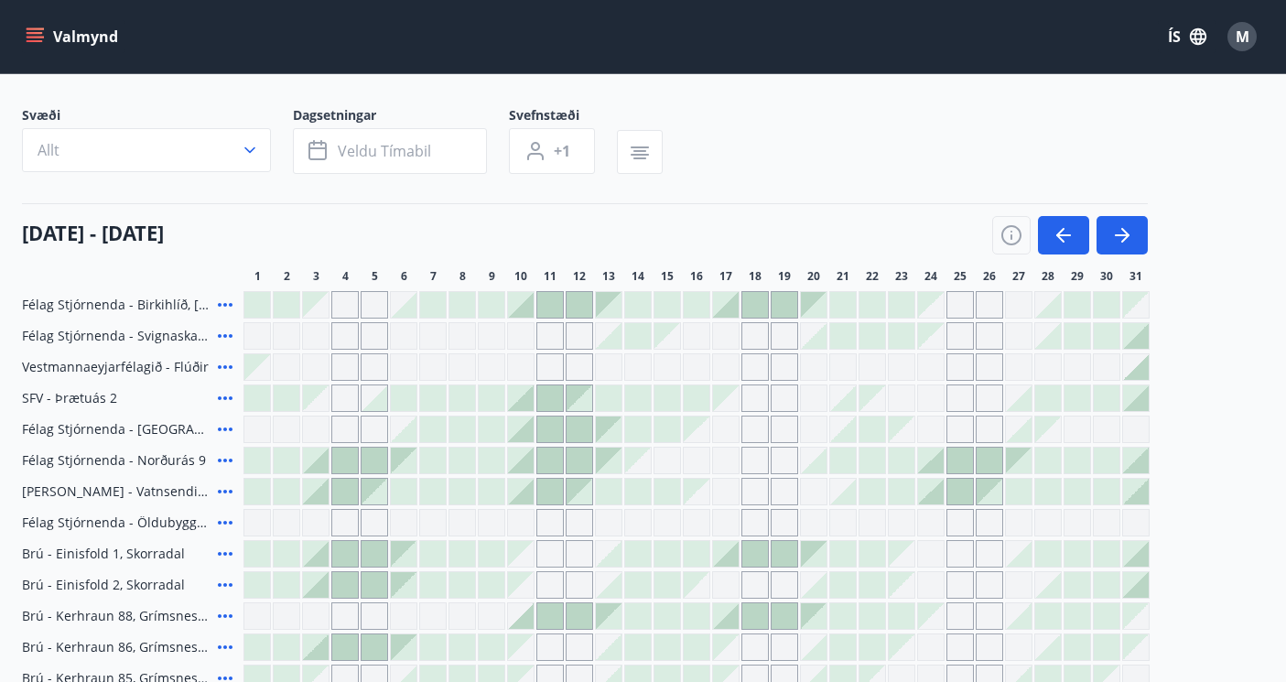
scroll to position [0, 0]
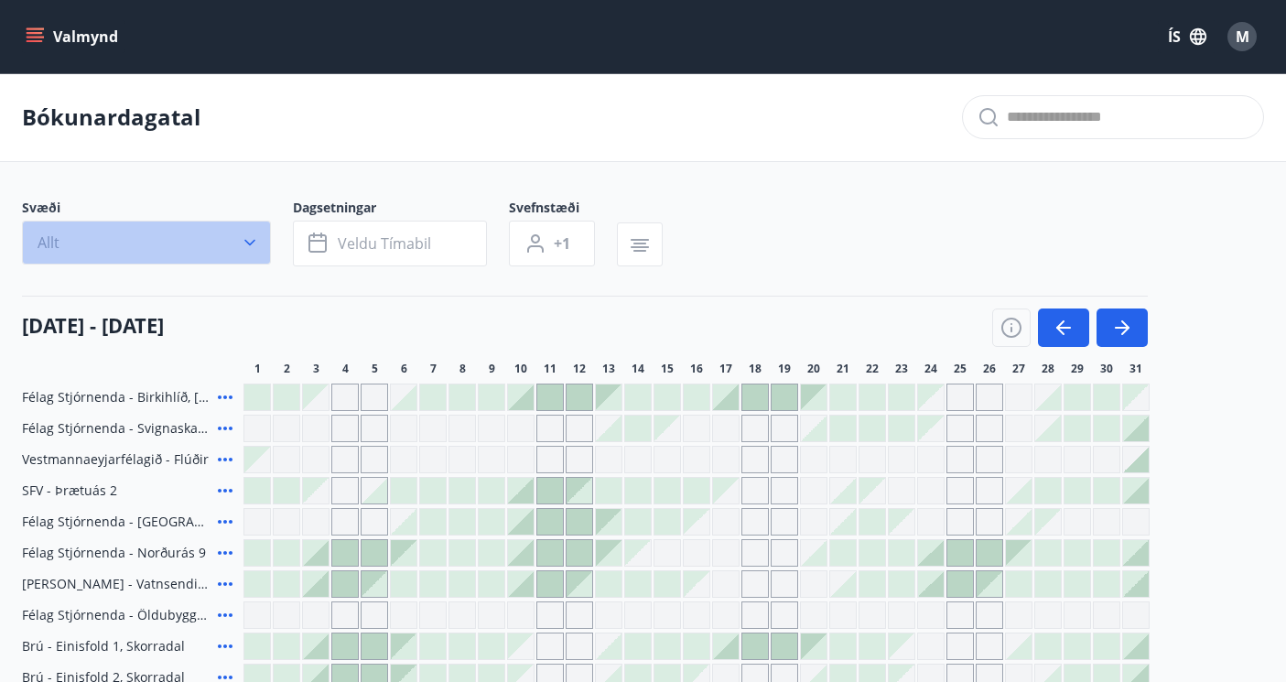
click at [245, 251] on icon "button" at bounding box center [250, 242] width 18 height 18
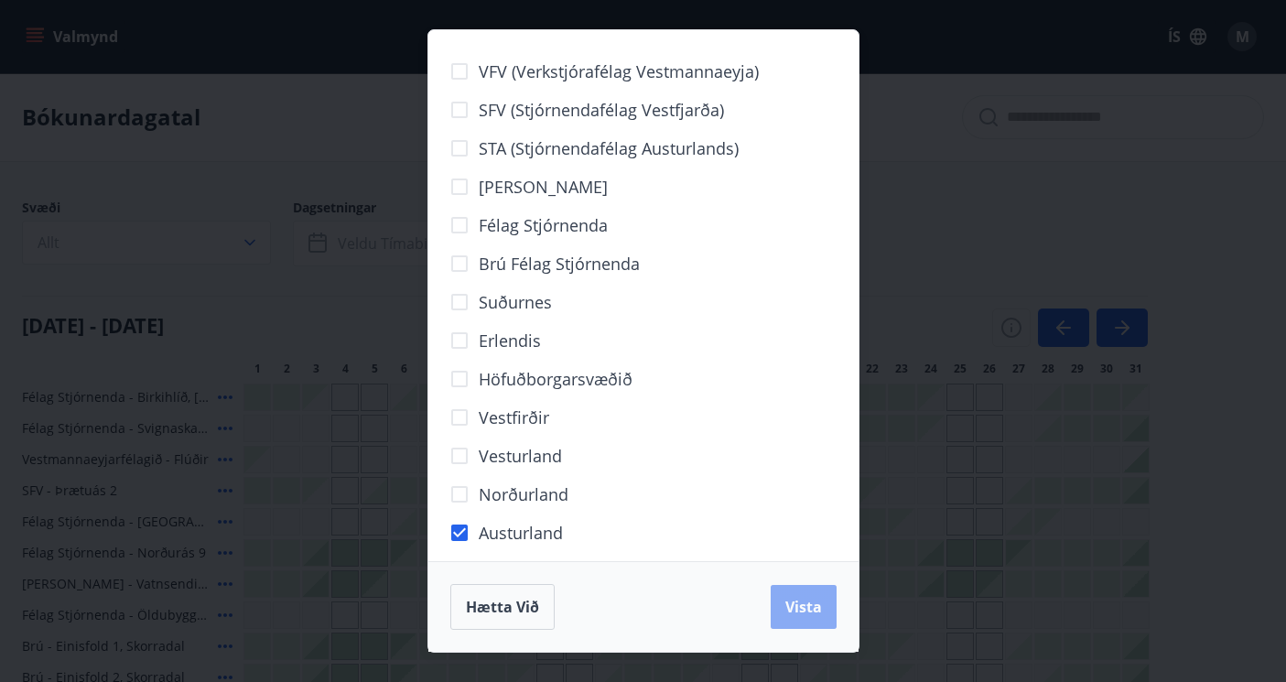
click at [822, 594] on button "Vista" at bounding box center [803, 607] width 66 height 44
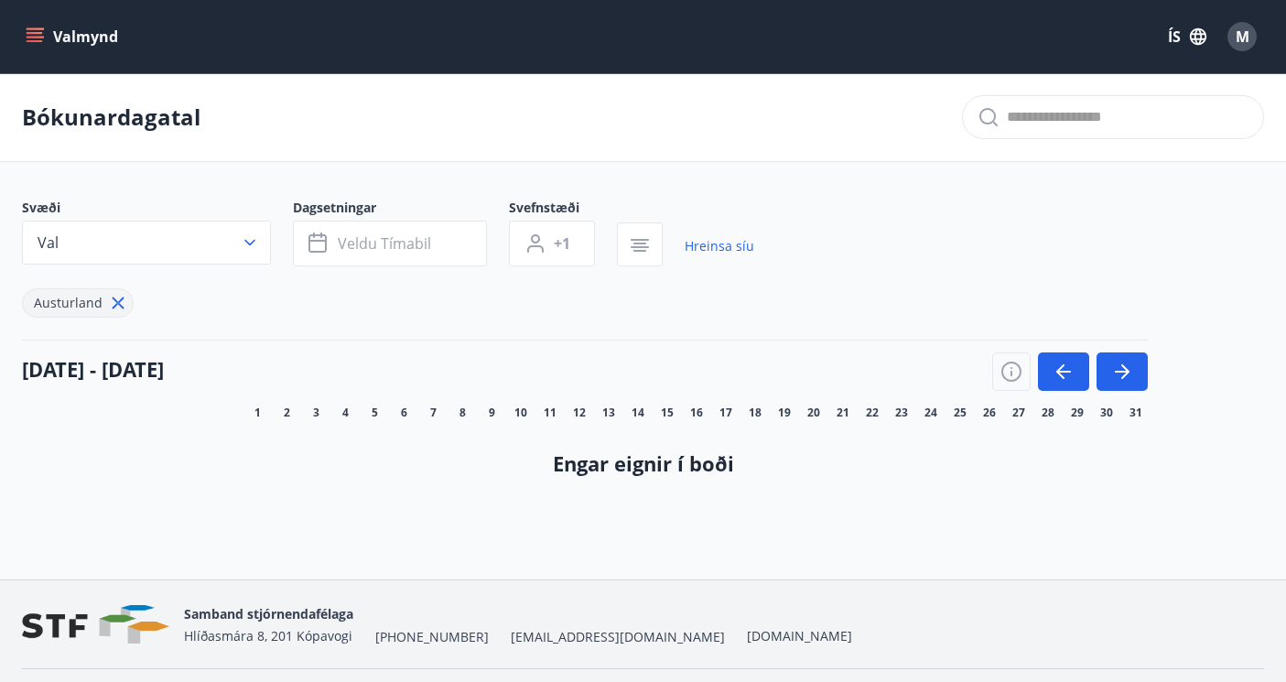
click at [108, 307] on icon at bounding box center [118, 303] width 20 height 20
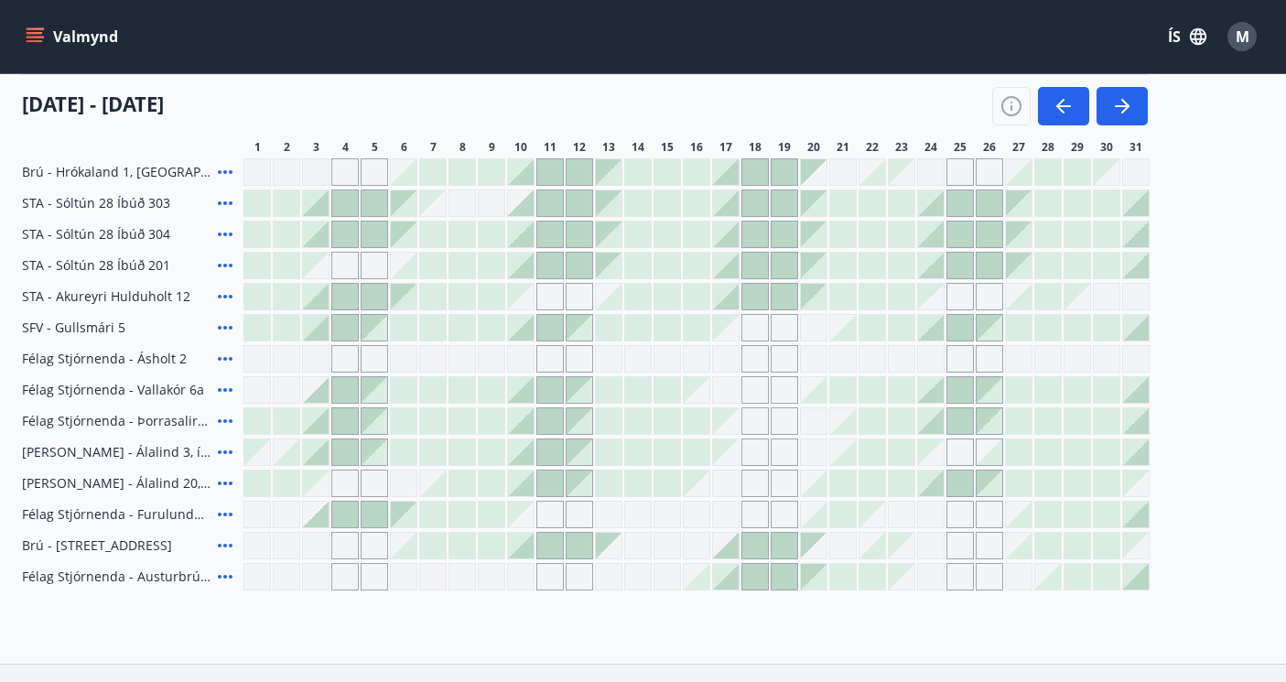
scroll to position [655, 0]
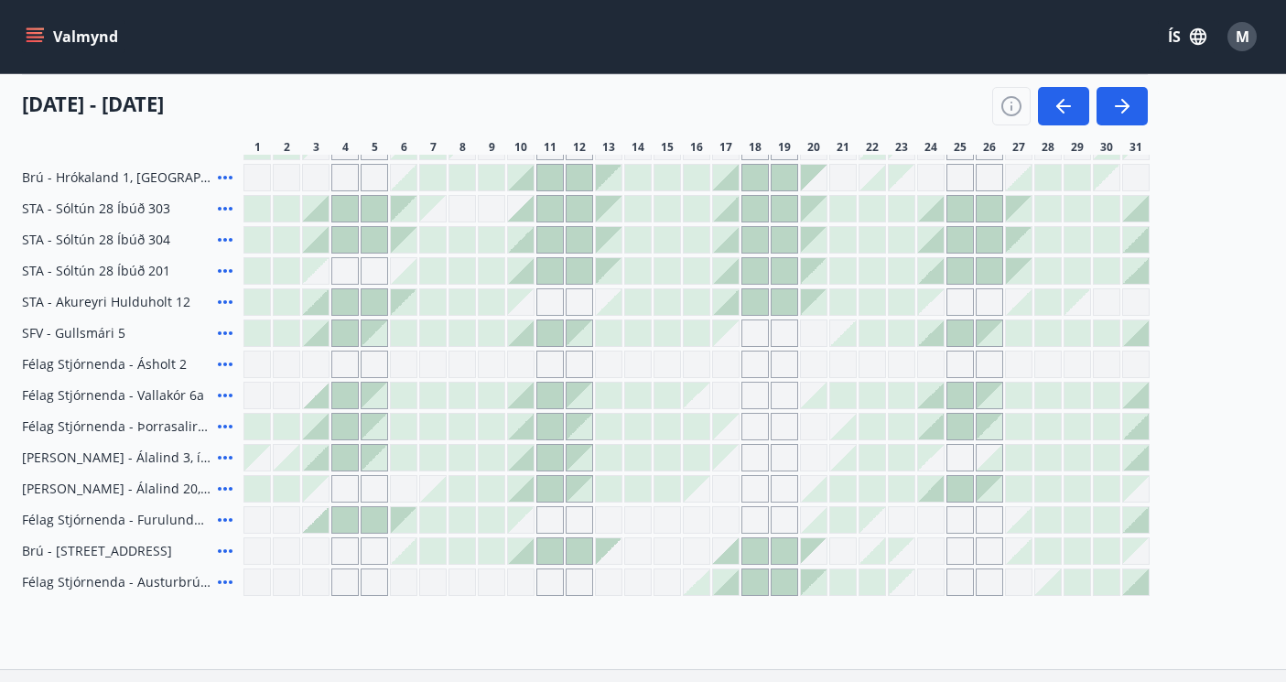
click at [225, 428] on icon at bounding box center [225, 427] width 15 height 4
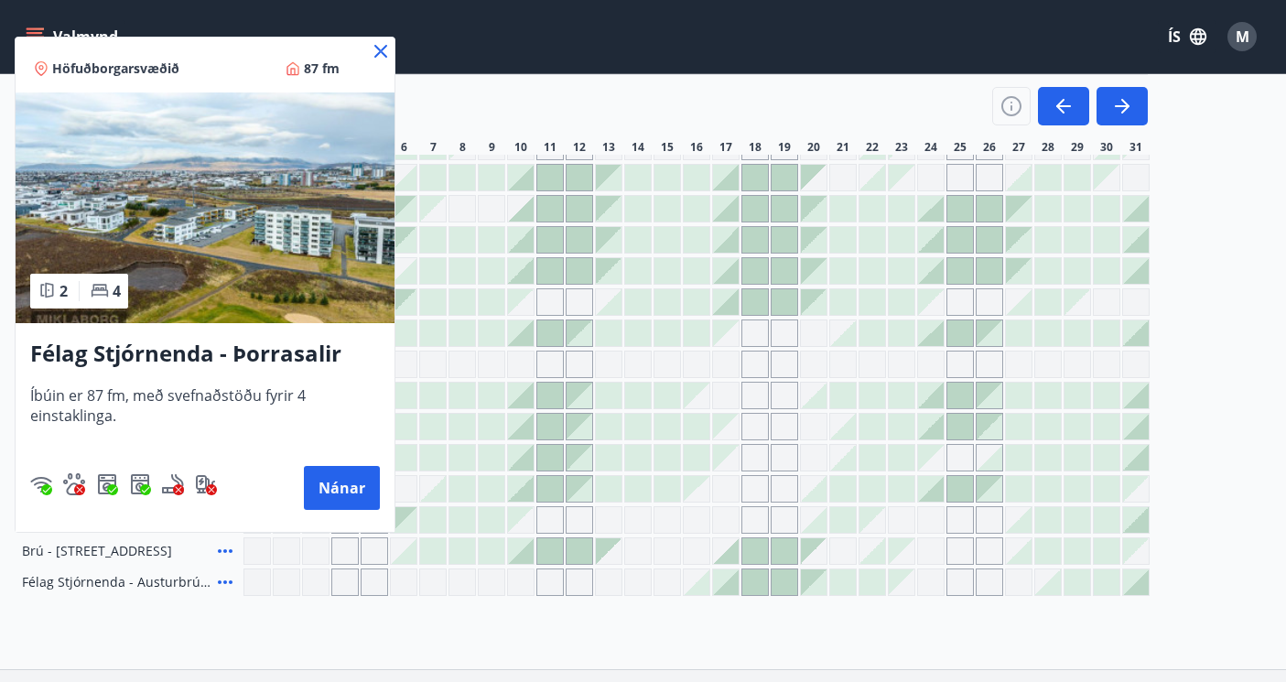
click at [384, 52] on icon at bounding box center [381, 51] width 22 height 22
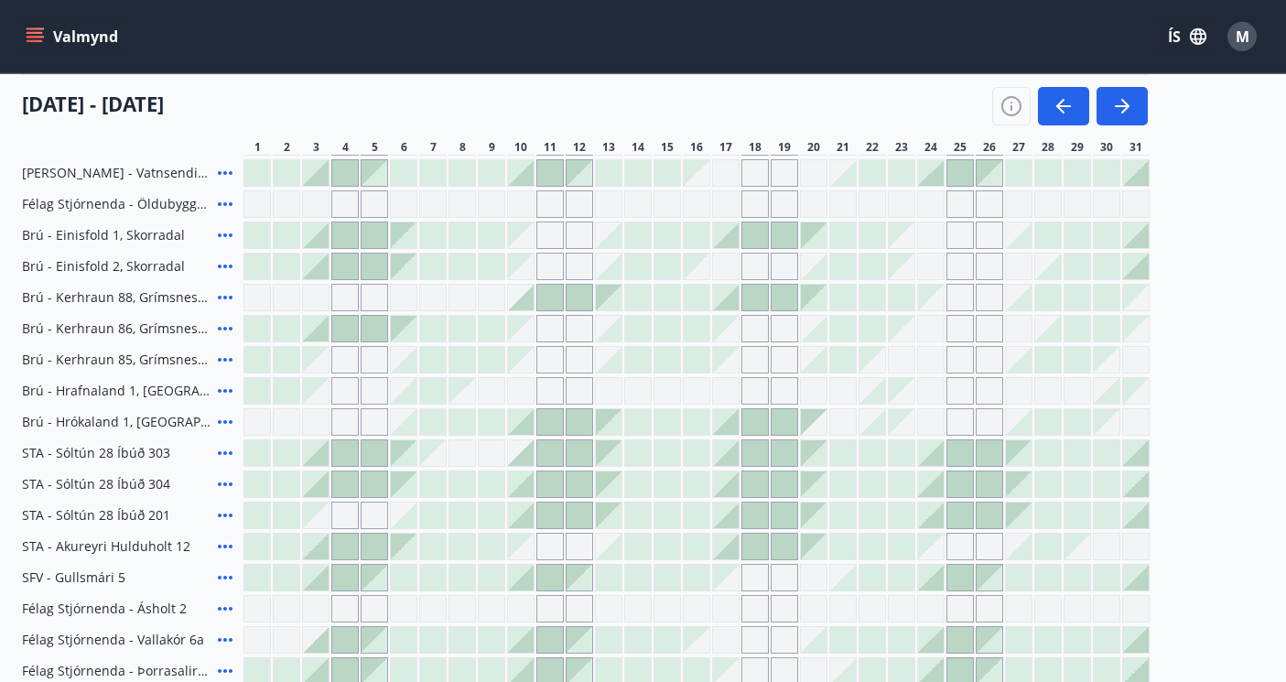
scroll to position [397, 0]
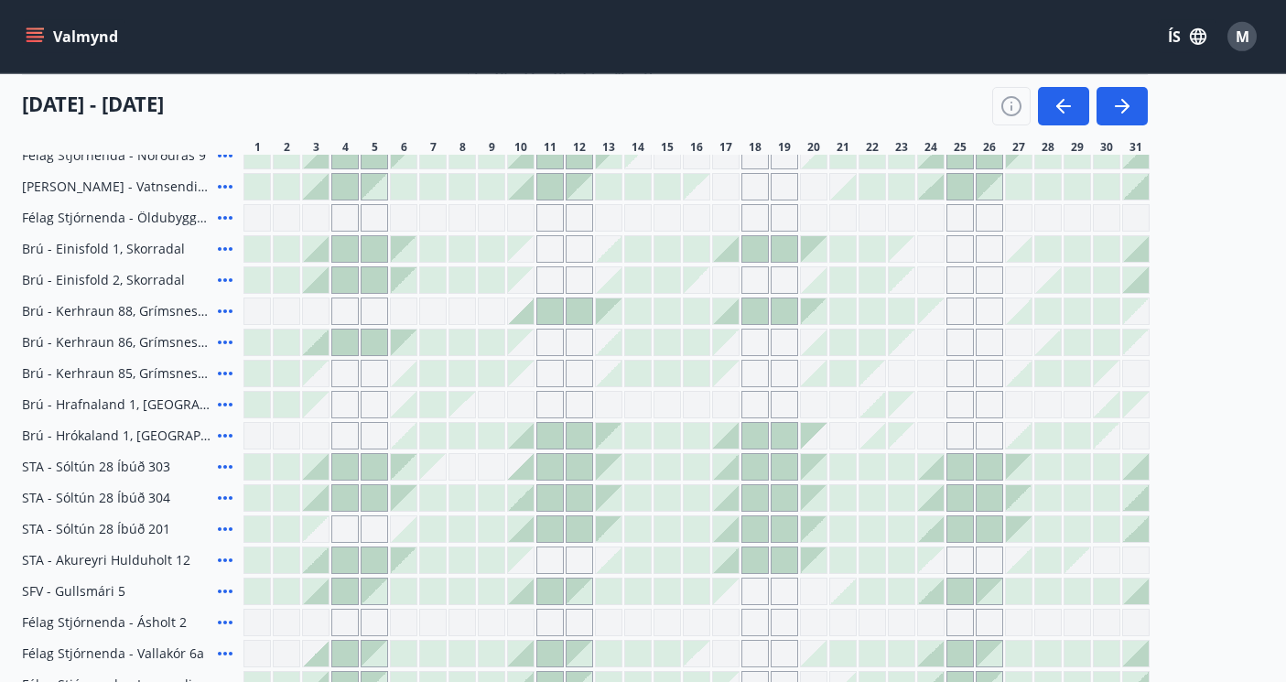
click at [231, 311] on icon at bounding box center [225, 311] width 15 height 4
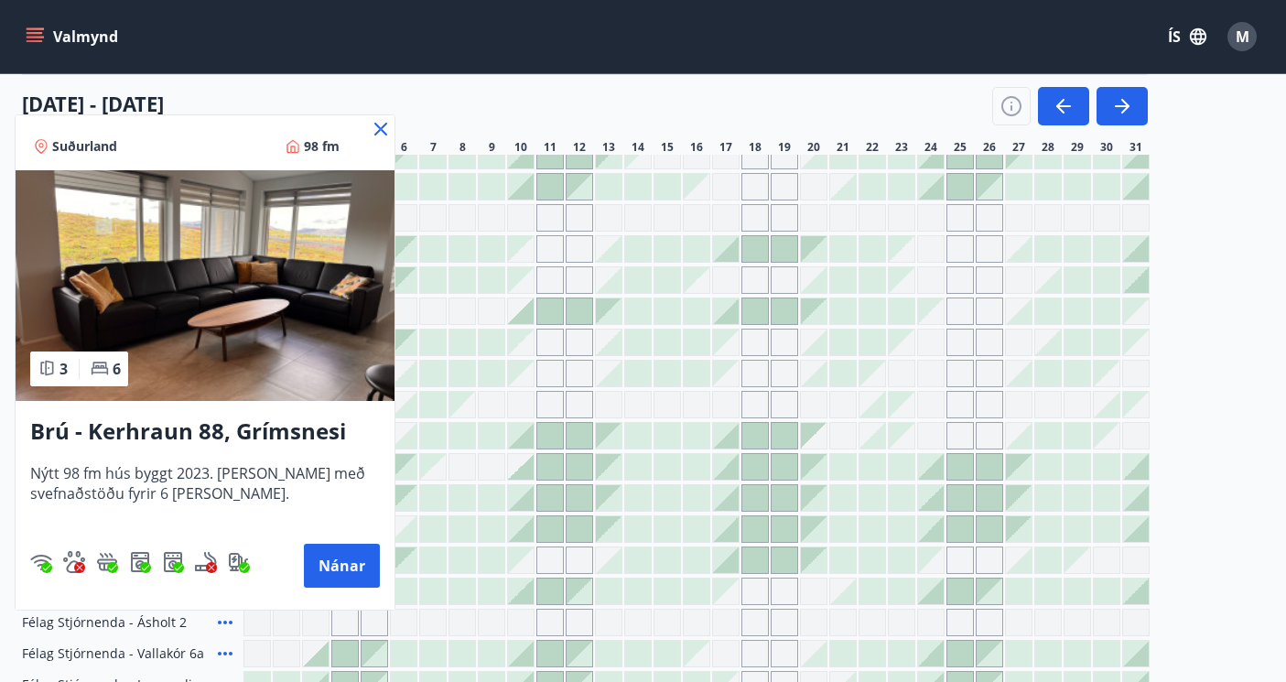
click at [198, 314] on img at bounding box center [205, 285] width 379 height 231
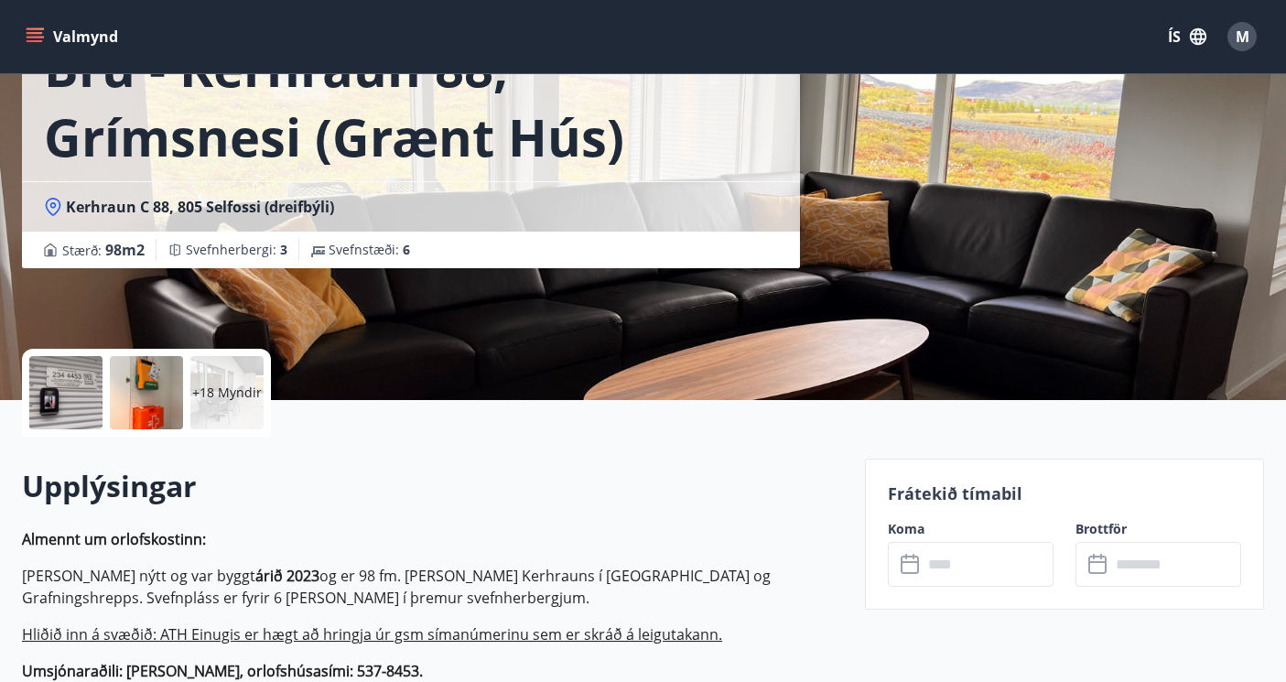
scroll to position [208, 0]
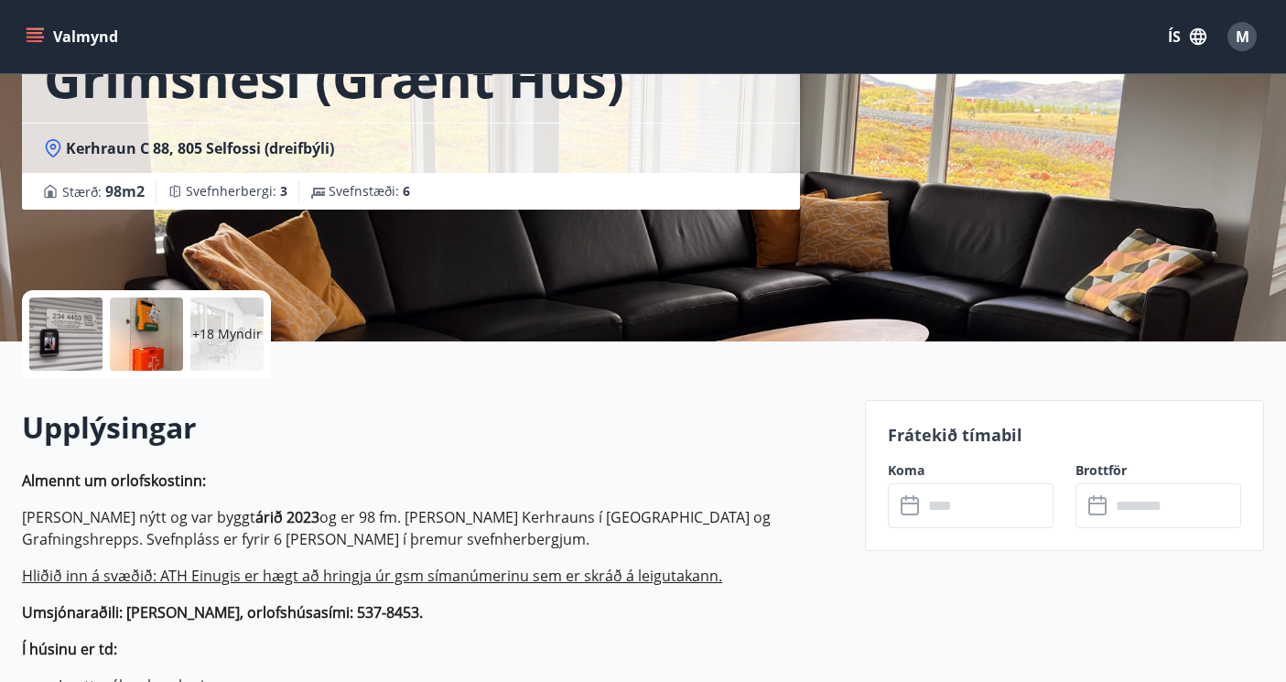
click at [232, 339] on p "+18 Myndir" at bounding box center [227, 334] width 70 height 18
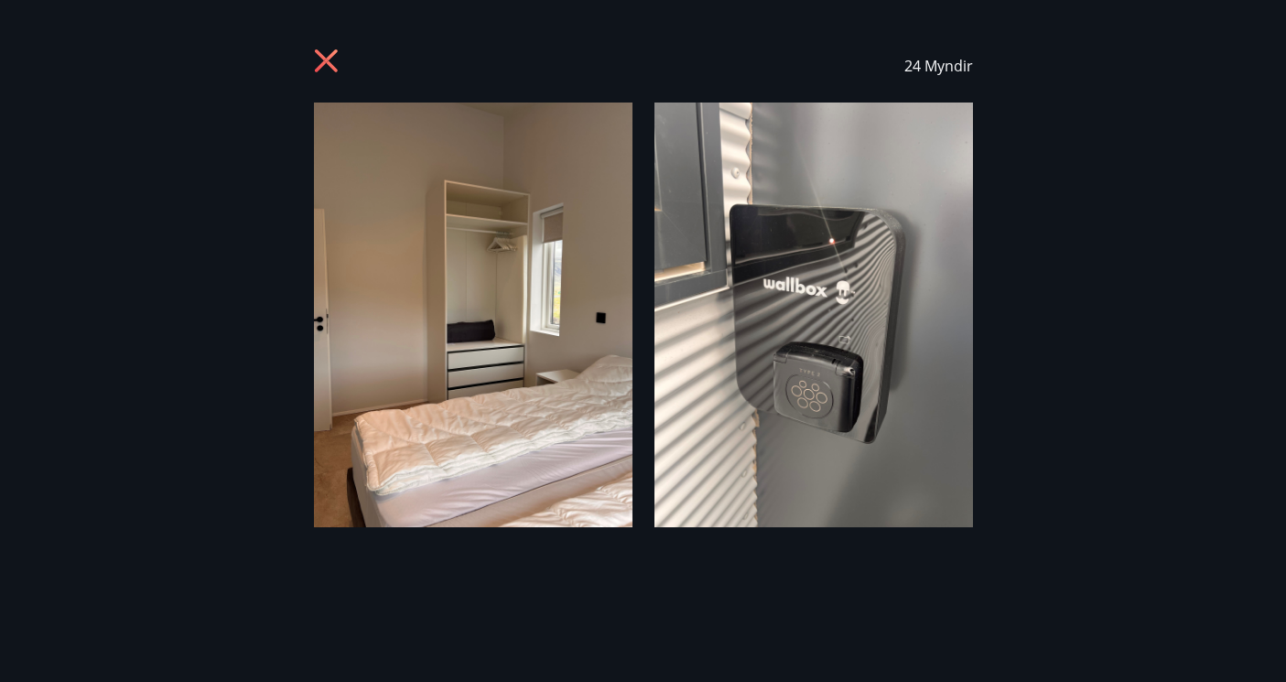
click at [1062, 262] on div "24 Myndir" at bounding box center [643, 340] width 1286 height 623
click at [331, 60] on icon at bounding box center [328, 62] width 29 height 29
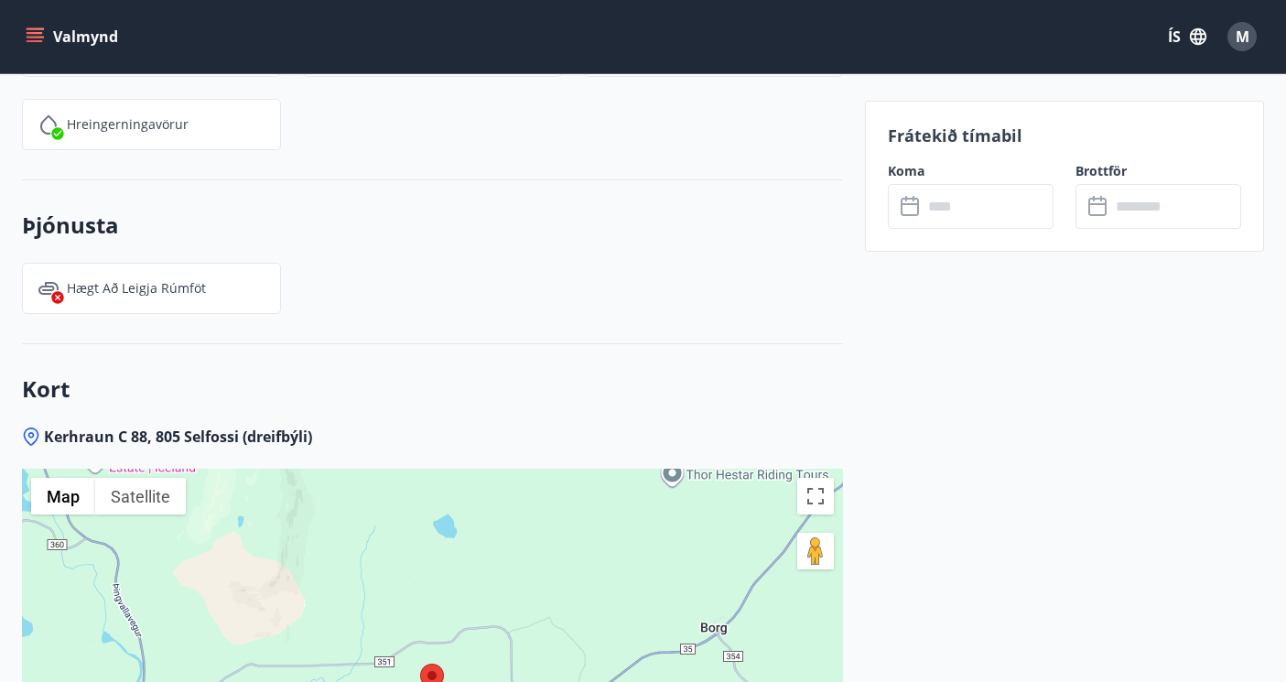
scroll to position [3094, 0]
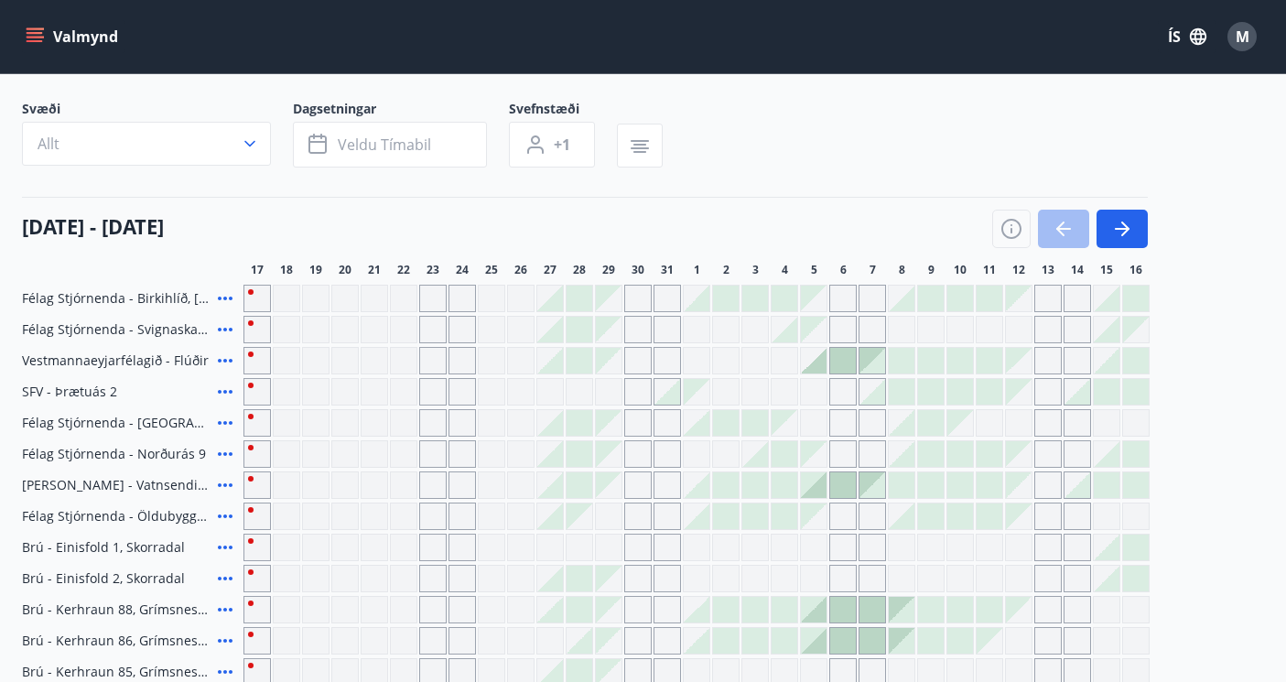
scroll to position [105, 0]
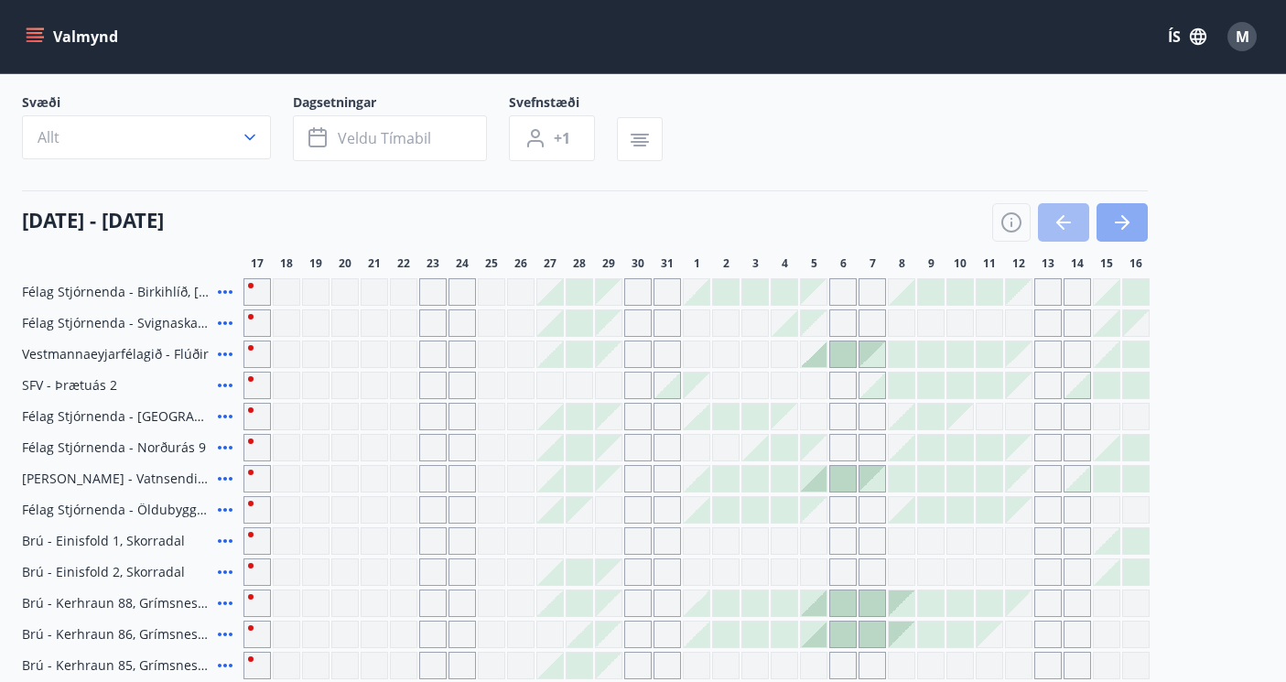
click at [1128, 217] on icon "button" at bounding box center [1122, 222] width 22 height 22
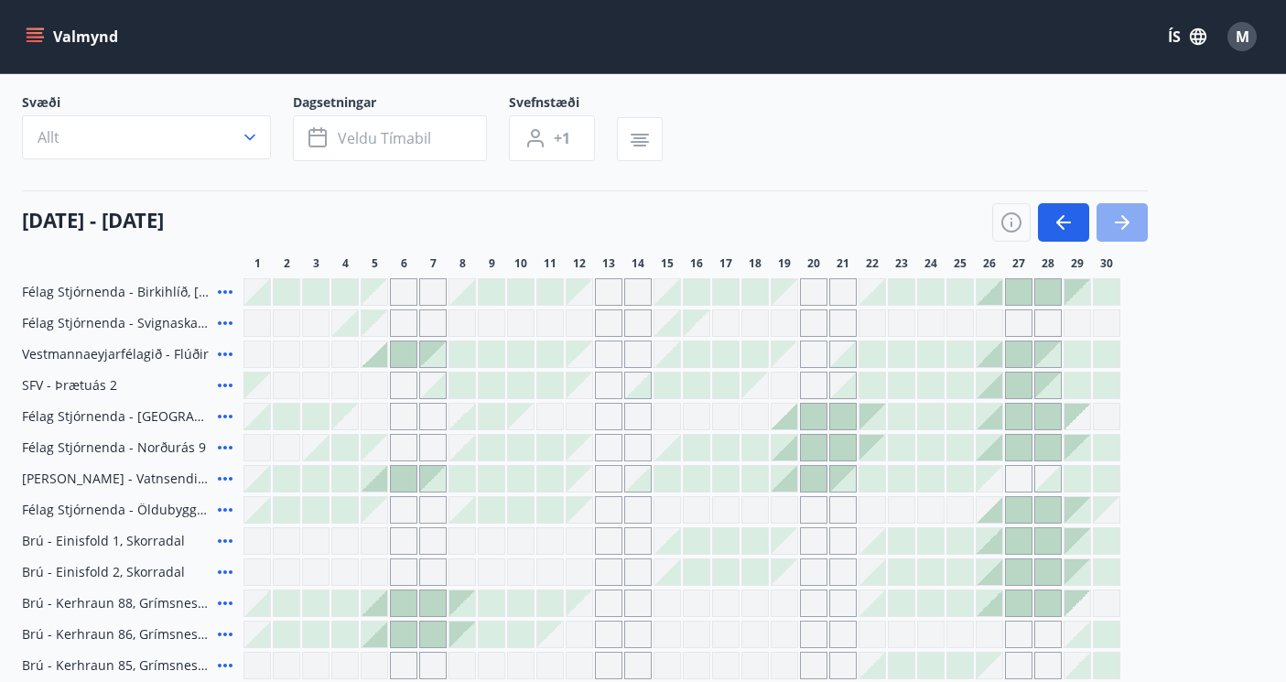
click at [1128, 217] on icon "button" at bounding box center [1122, 222] width 22 height 22
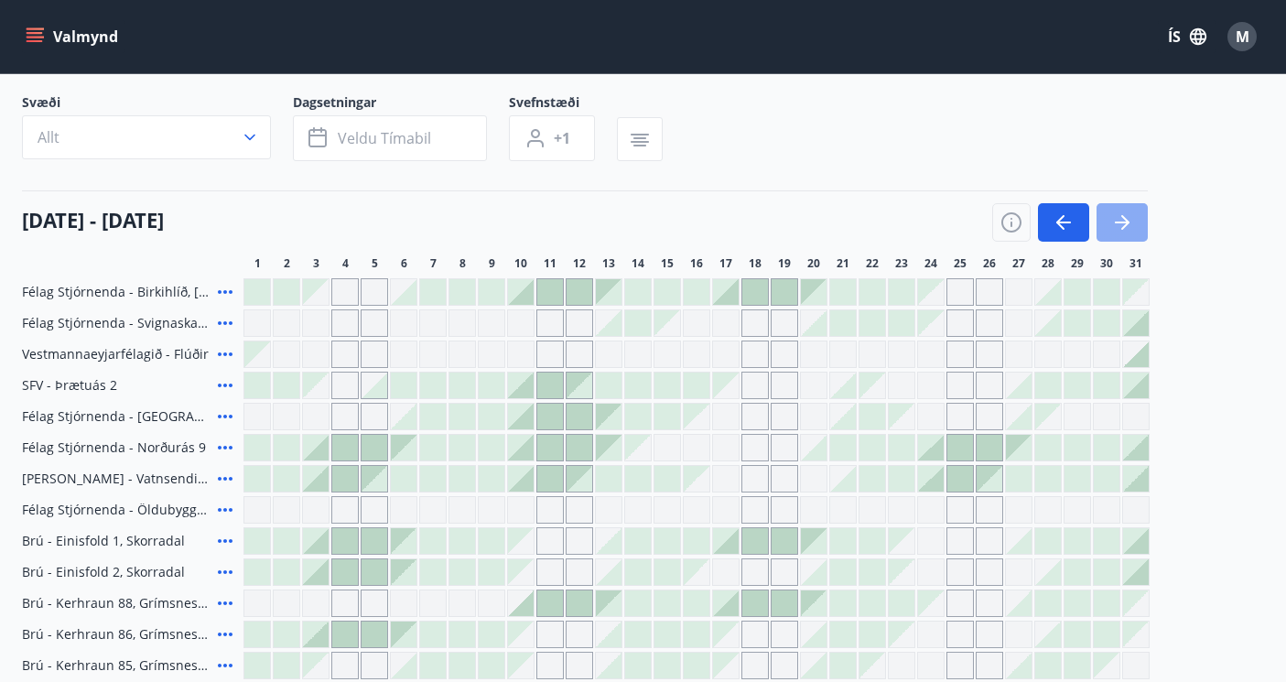
click at [1128, 217] on icon "button" at bounding box center [1122, 222] width 22 height 22
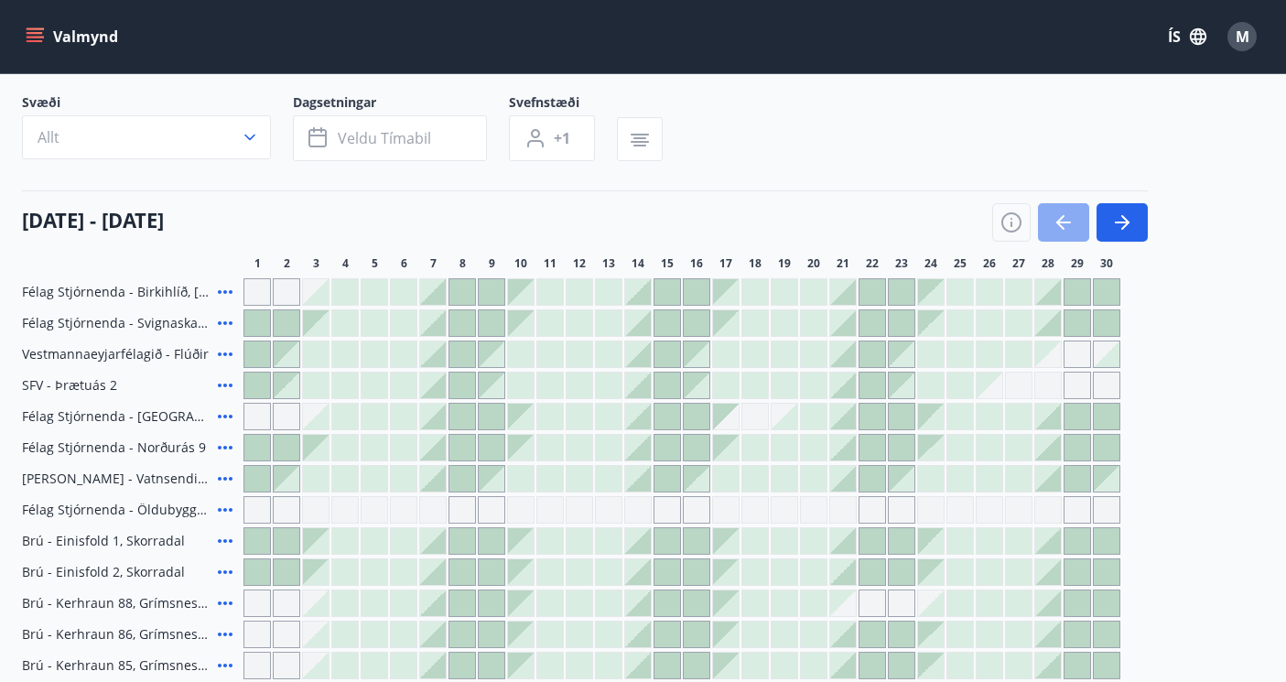
click at [1068, 219] on icon "button" at bounding box center [1063, 222] width 22 height 22
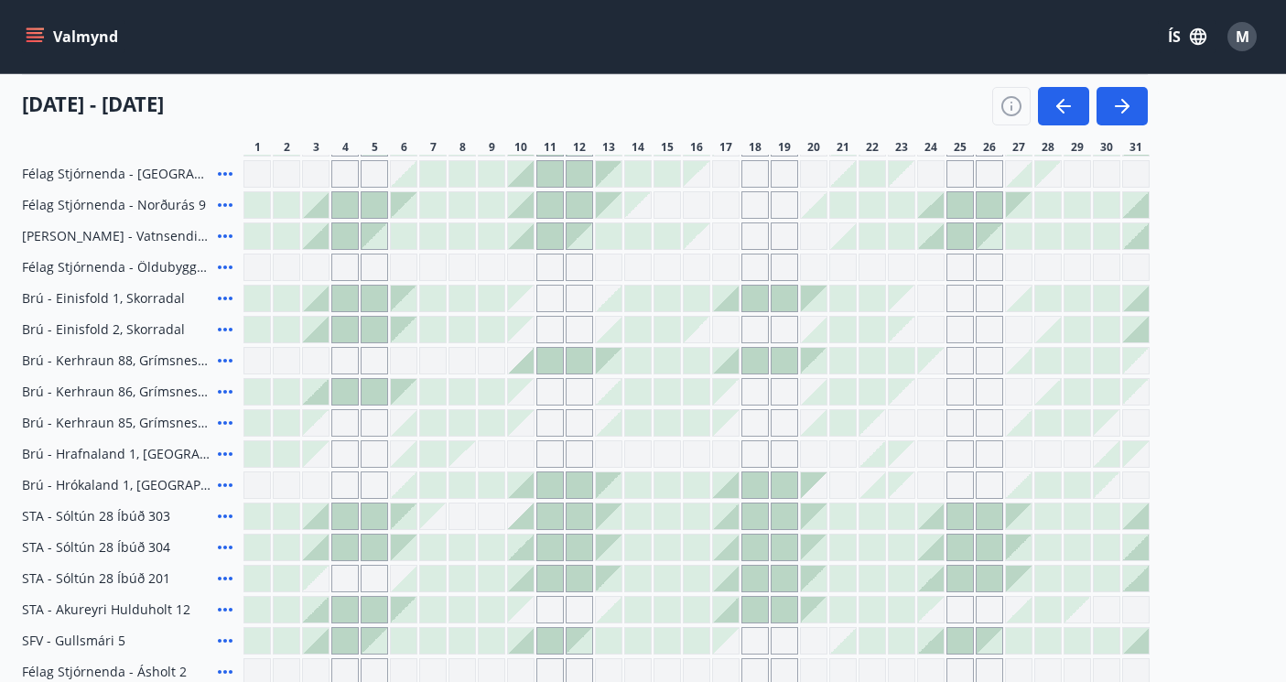
scroll to position [341, 0]
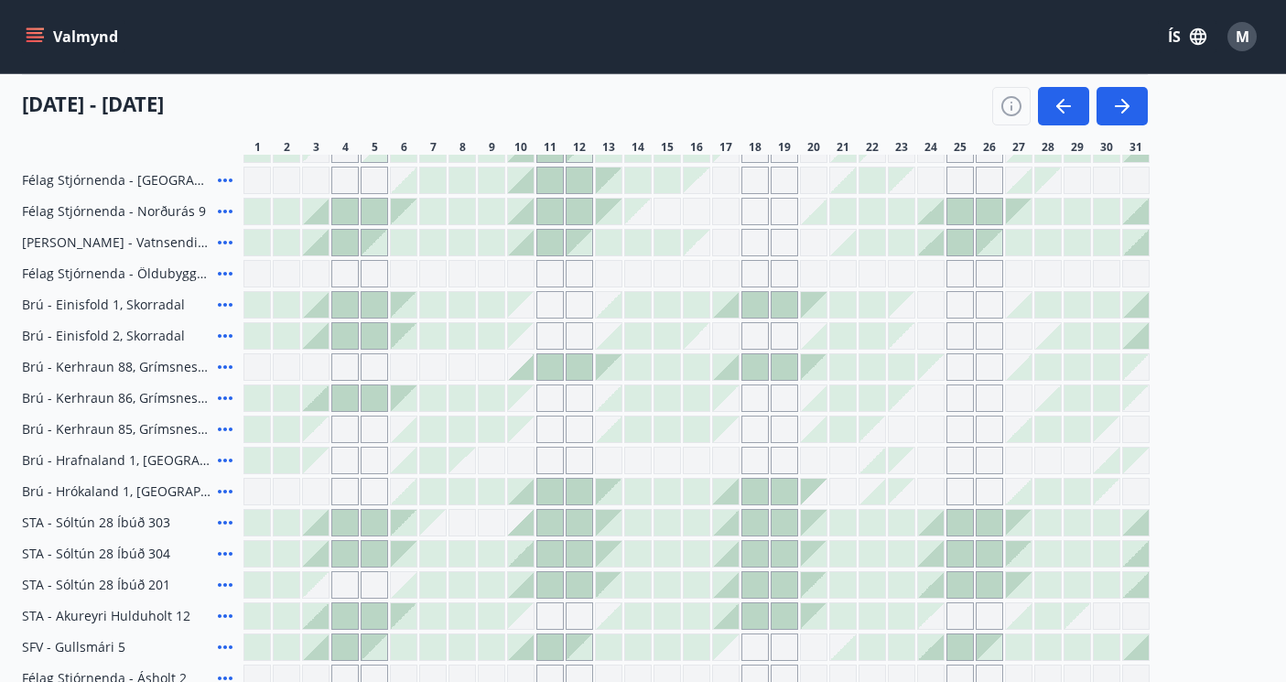
click at [230, 304] on icon at bounding box center [225, 305] width 15 height 4
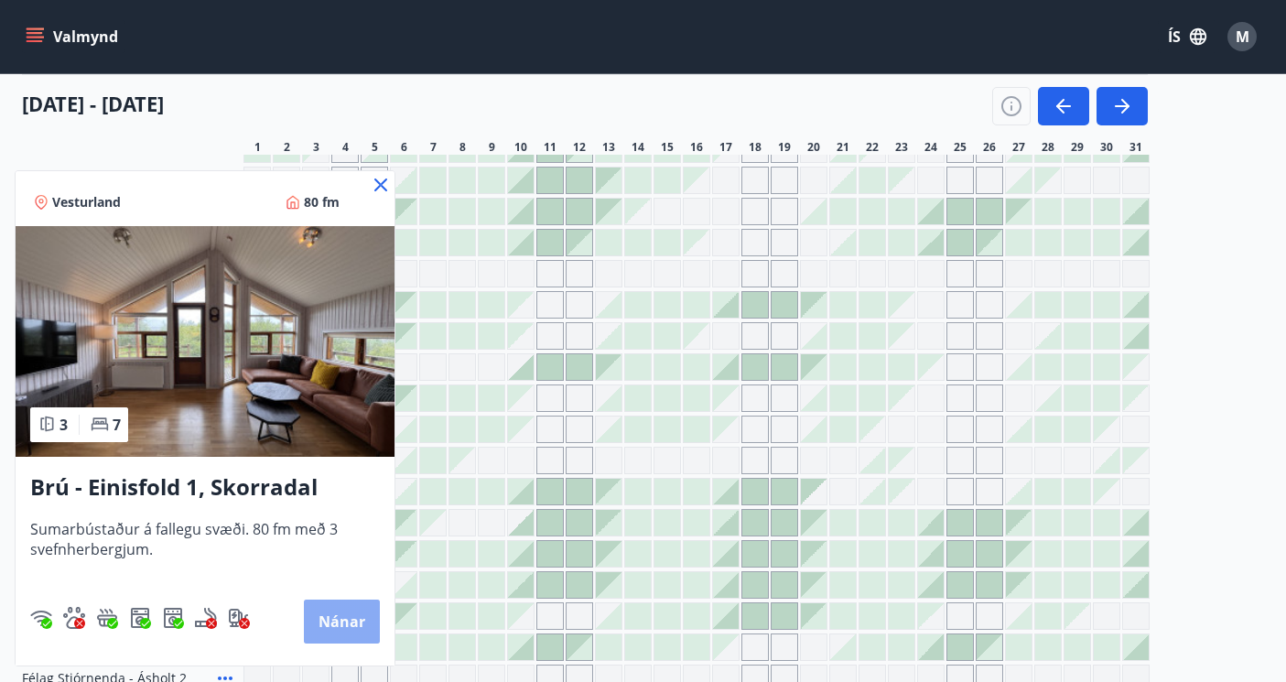
click at [348, 630] on button "Nánar" at bounding box center [342, 621] width 76 height 44
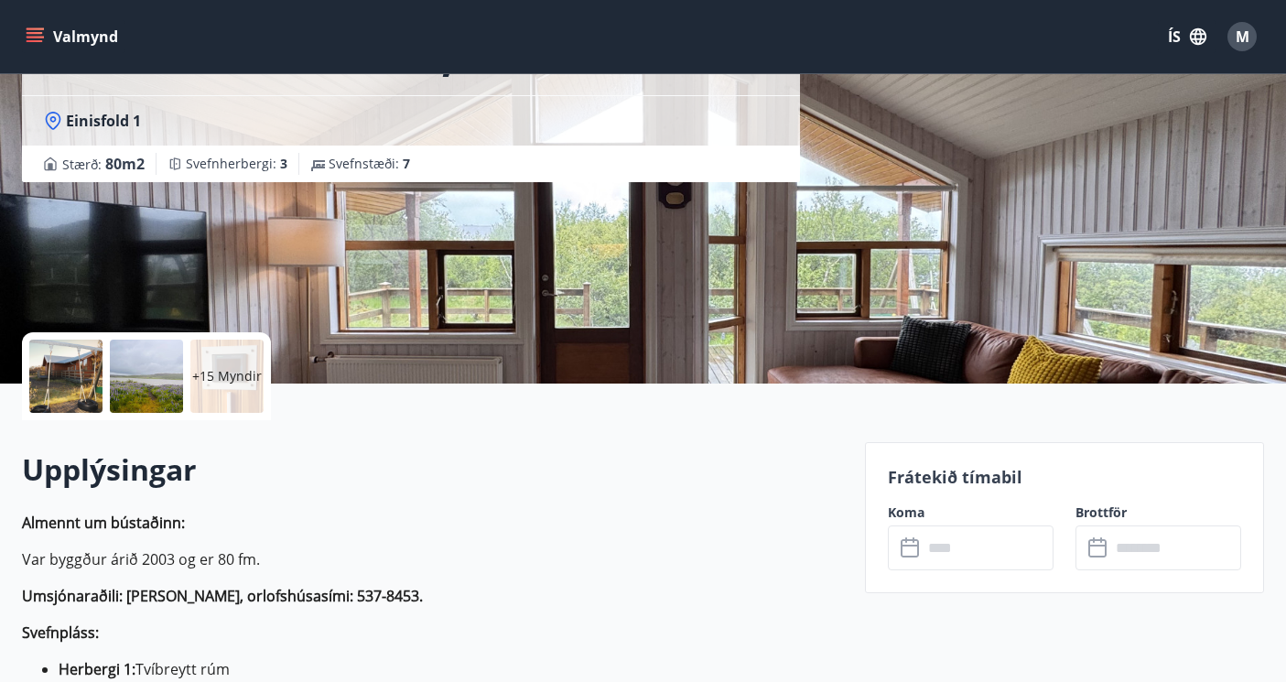
scroll to position [153, 0]
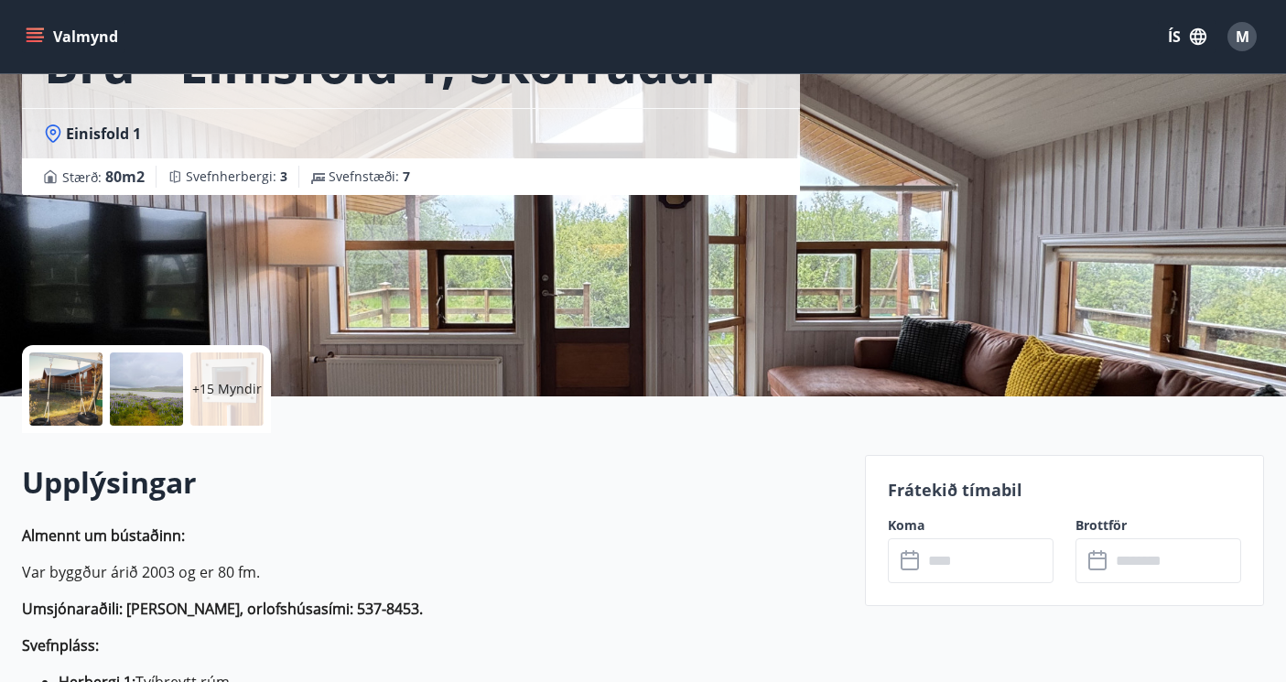
click at [232, 399] on div "+15 Myndir" at bounding box center [226, 388] width 73 height 73
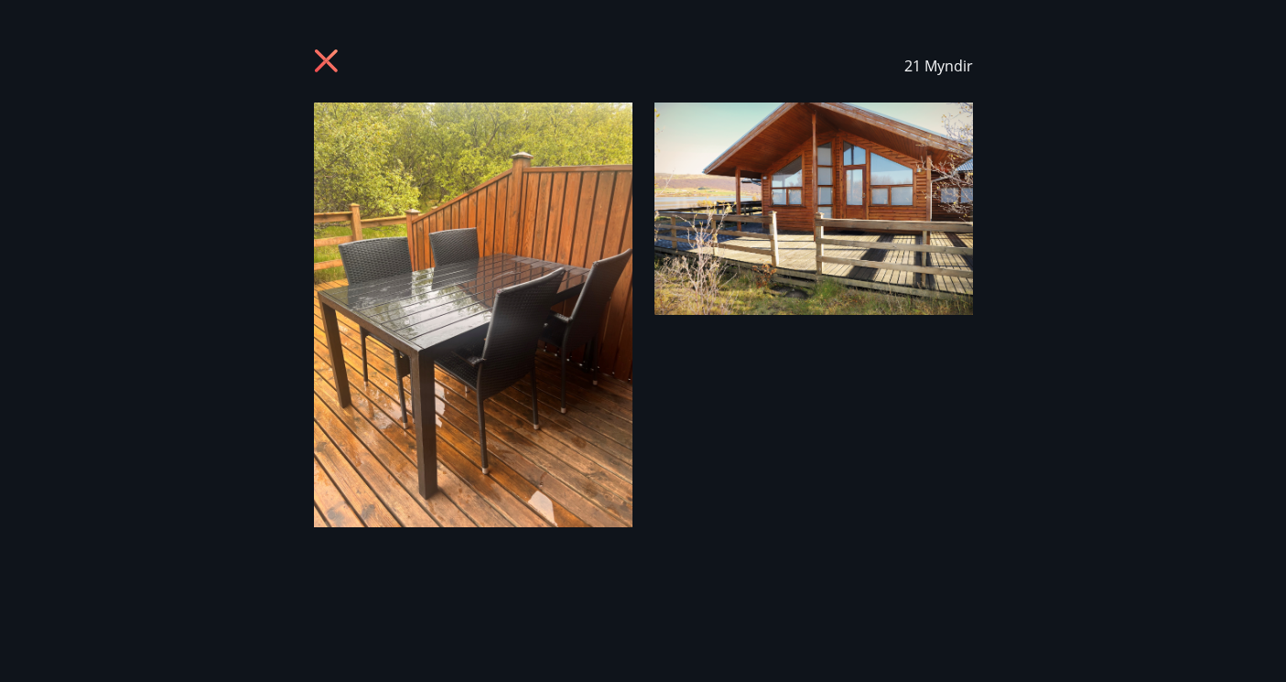
click at [321, 55] on icon at bounding box center [325, 60] width 23 height 23
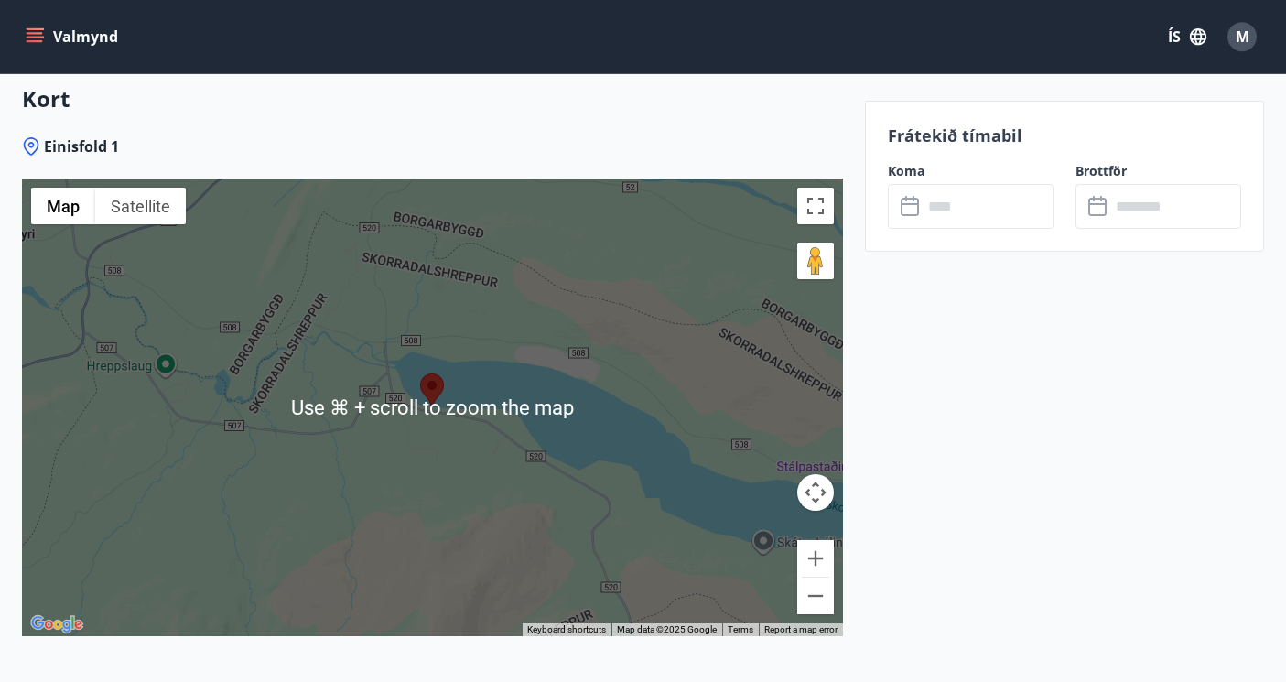
scroll to position [3237, 0]
